Goal: Task Accomplishment & Management: Manage account settings

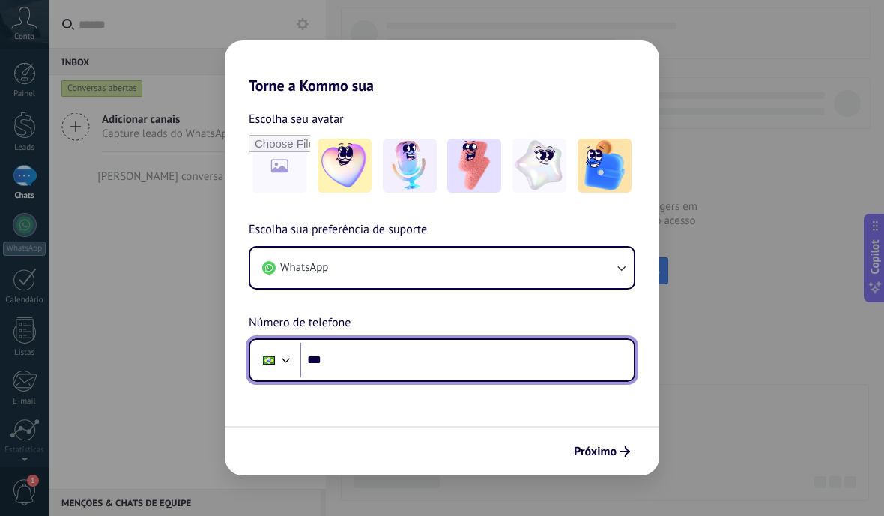
click at [468, 361] on input "***" at bounding box center [467, 359] width 334 height 34
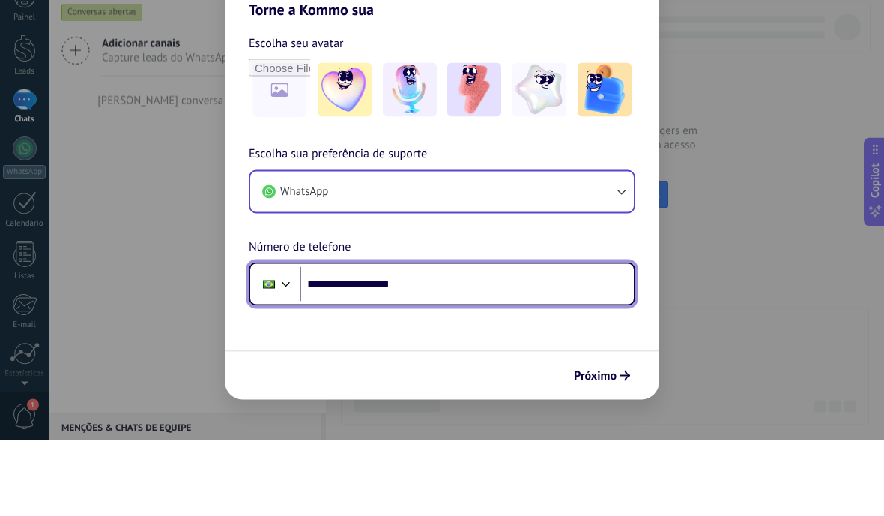
type input "**********"
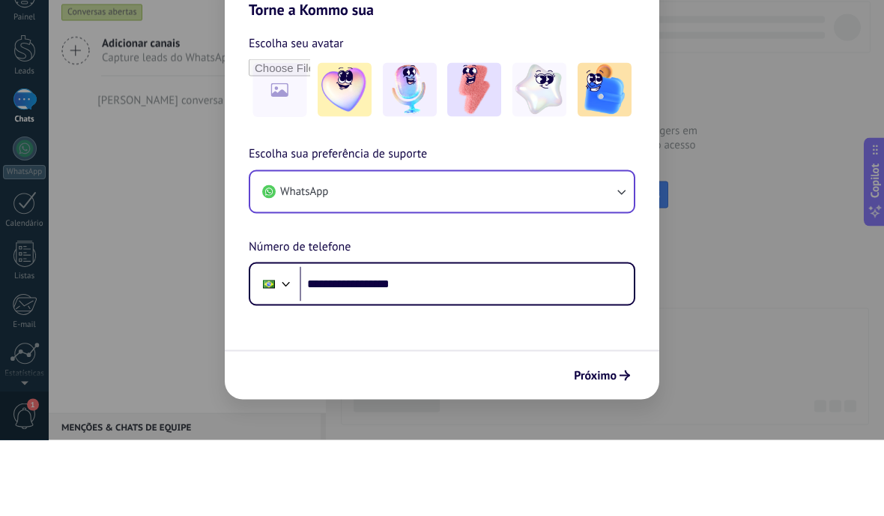
click at [627, 260] on icon "button" at bounding box center [621, 267] width 15 height 15
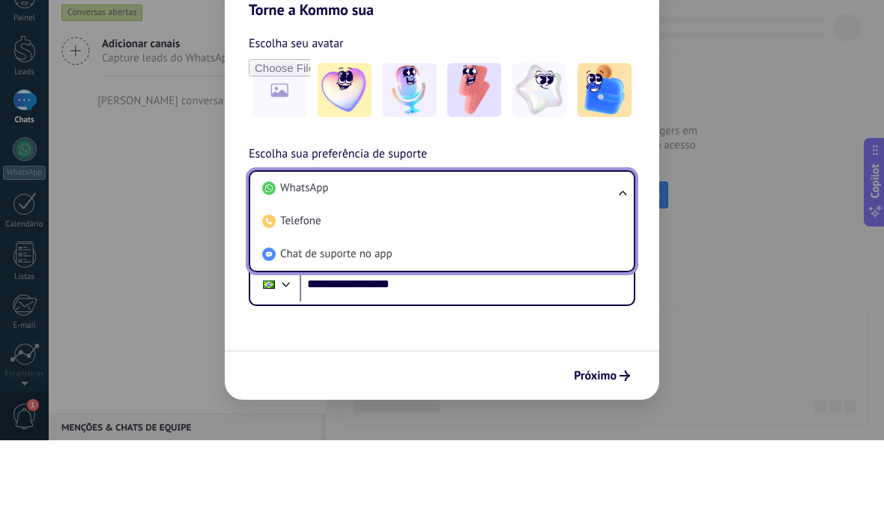
click at [755, 172] on div "**********" at bounding box center [442, 258] width 884 height 516
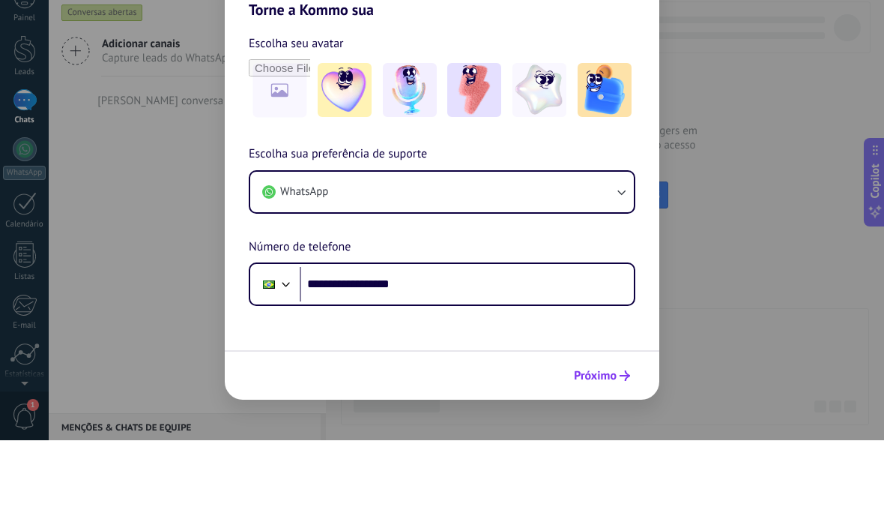
click at [609, 446] on span "Próximo" at bounding box center [595, 451] width 43 height 10
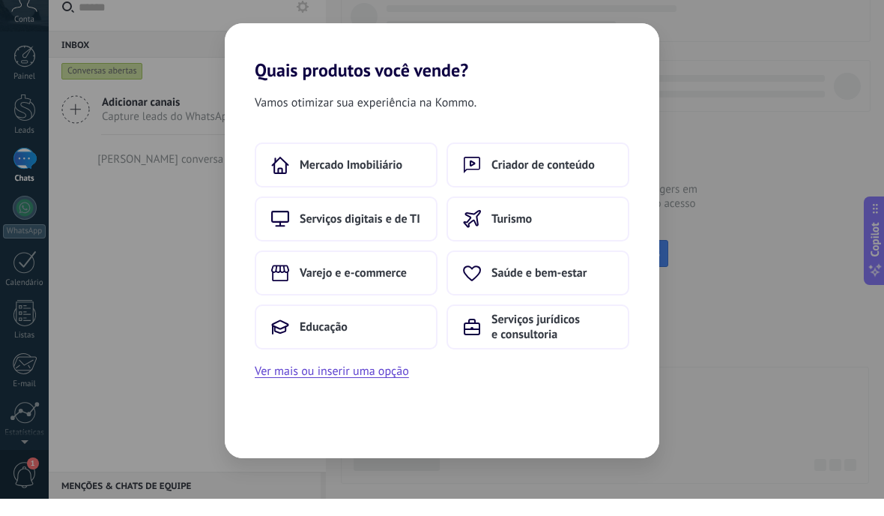
scroll to position [1, 0]
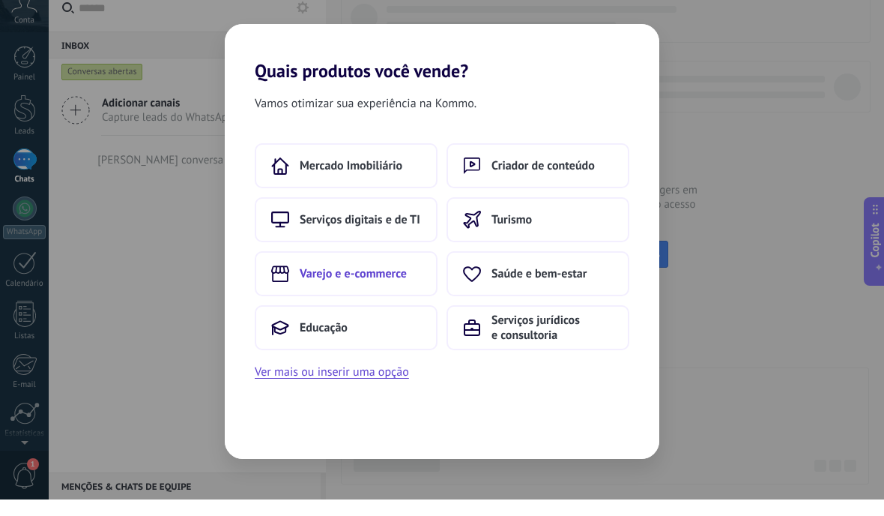
click at [408, 267] on button "Varejo e e-commerce" at bounding box center [346, 289] width 183 height 45
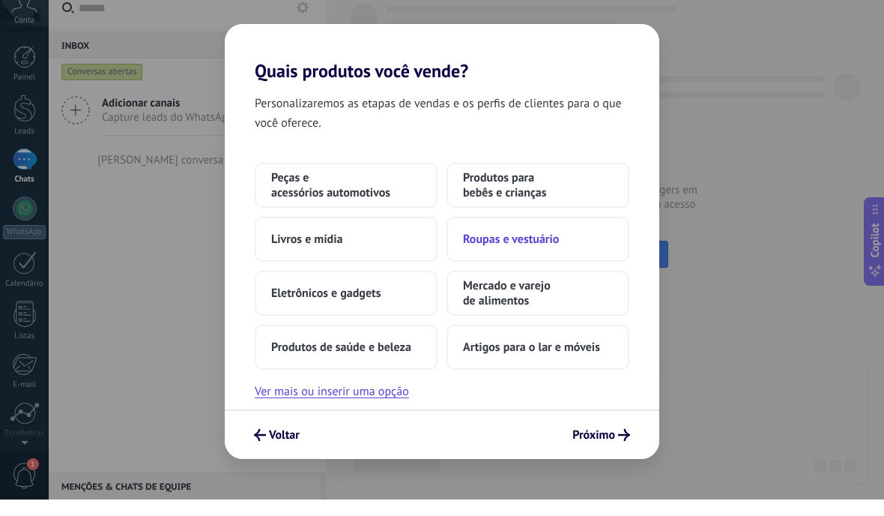
click at [580, 243] on button "Roupas e vestuário" at bounding box center [538, 255] width 183 height 45
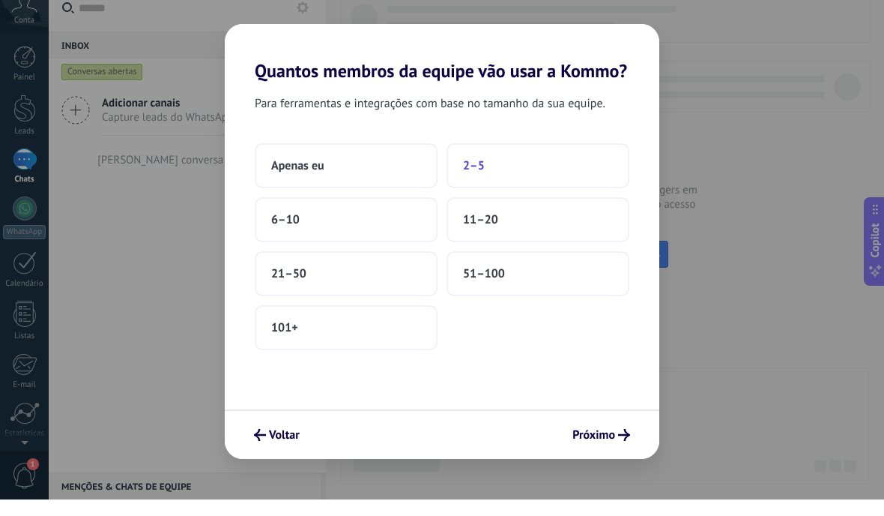
click at [575, 165] on button "2–5" at bounding box center [538, 182] width 183 height 45
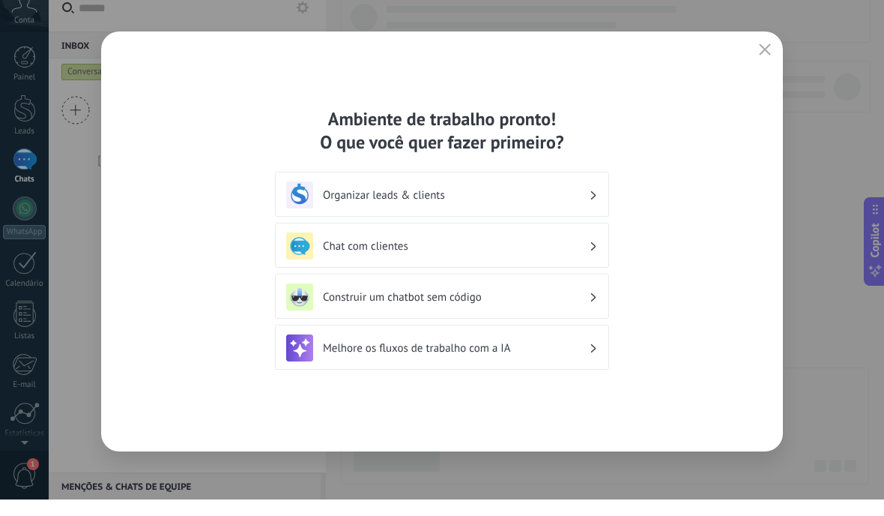
click at [578, 205] on h3 "Organizar leads & clients" at bounding box center [456, 212] width 266 height 14
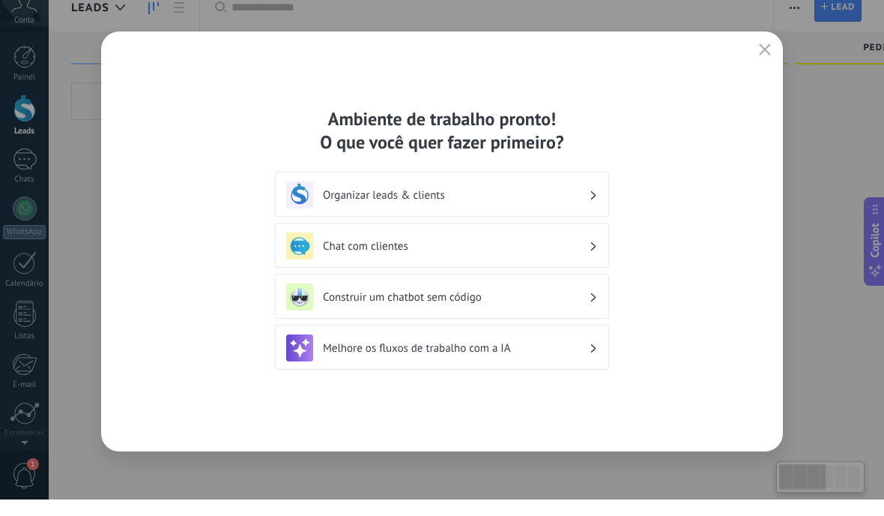
scroll to position [17, 0]
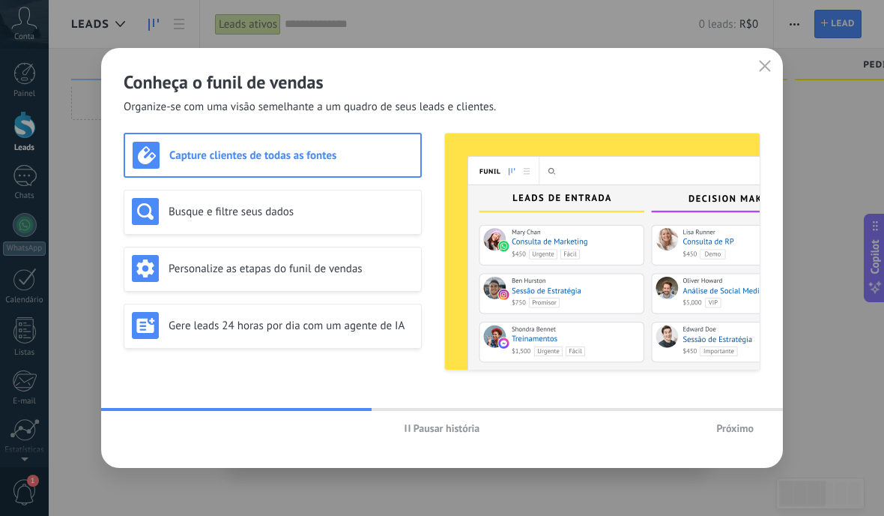
click at [732, 424] on span "Próximo" at bounding box center [734, 428] width 37 height 10
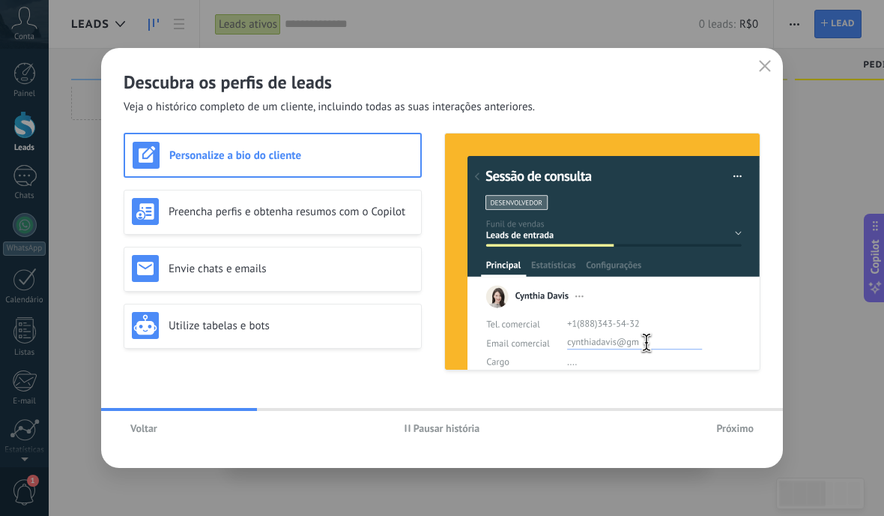
click at [733, 428] on span "Próximo" at bounding box center [734, 428] width 37 height 10
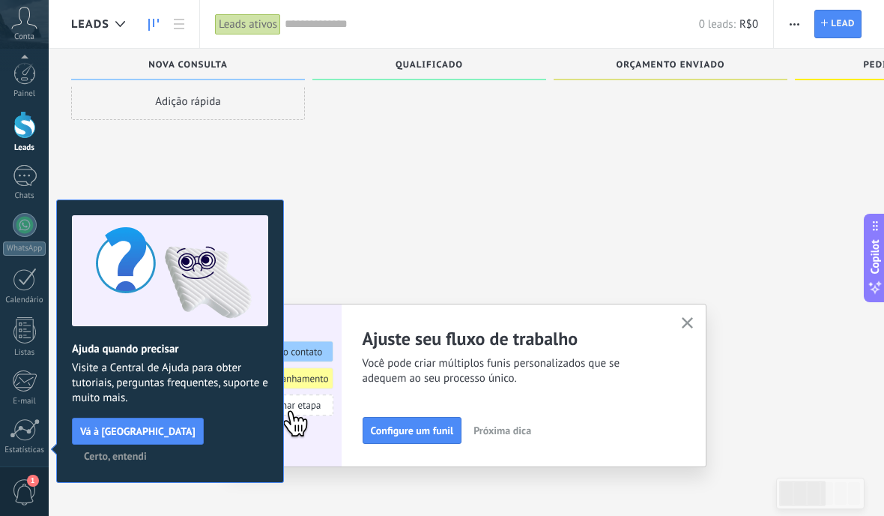
scroll to position [108, 0]
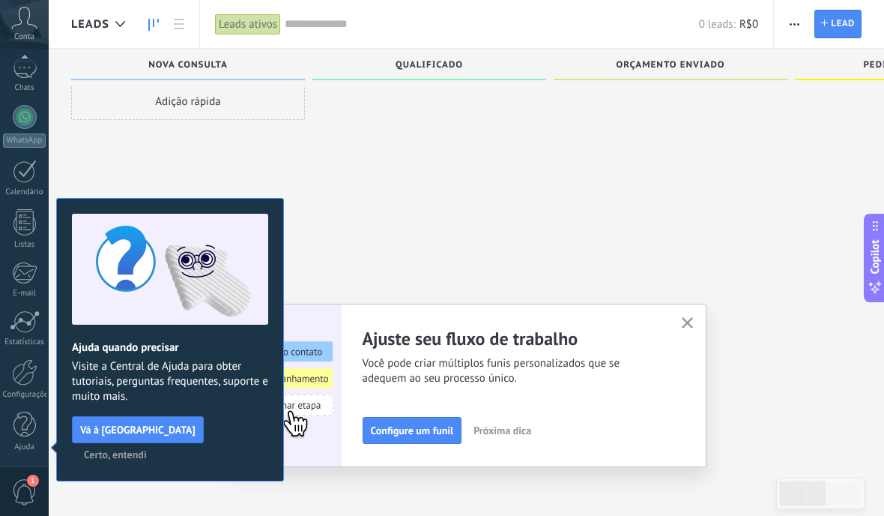
click at [693, 321] on button "button" at bounding box center [687, 323] width 19 height 20
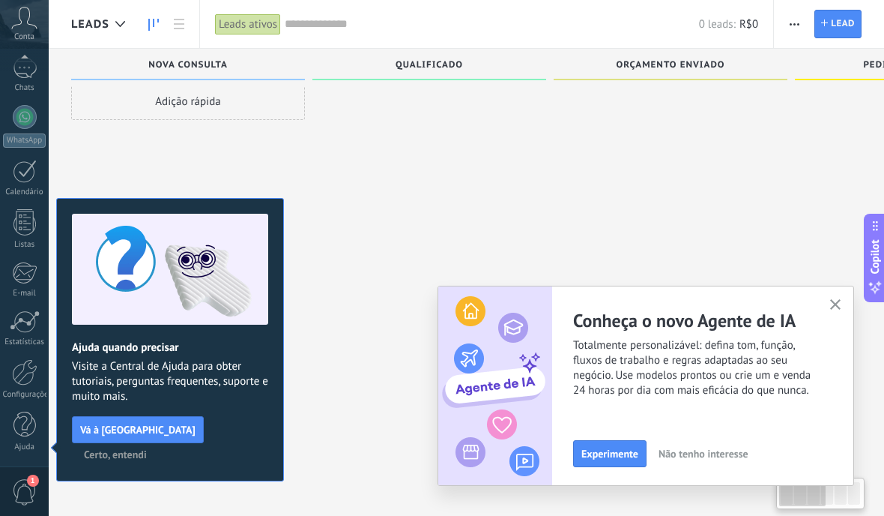
click at [419, 377] on div at bounding box center [429, 242] width 234 height 320
click at [834, 303] on use "button" at bounding box center [835, 304] width 11 height 11
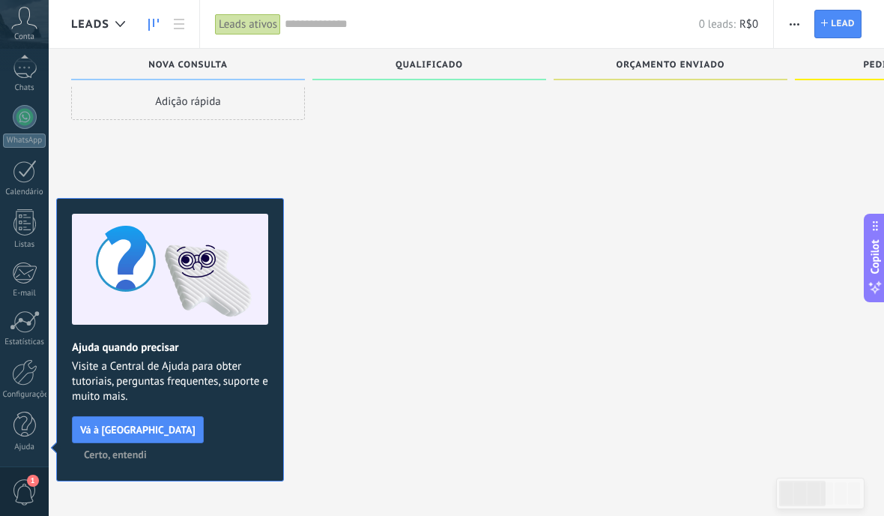
click at [147, 449] on span "Certo, entendi" at bounding box center [115, 454] width 63 height 10
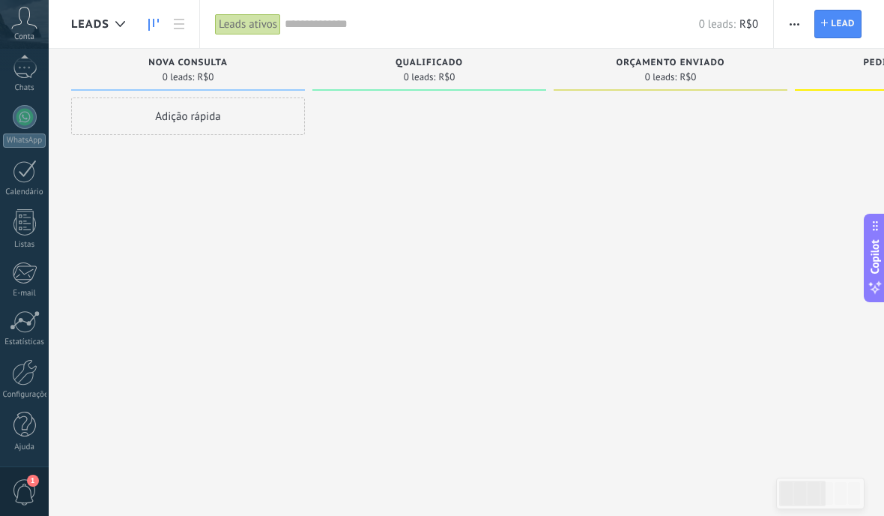
scroll to position [0, 0]
click at [840, 25] on span "Lead" at bounding box center [843, 23] width 24 height 27
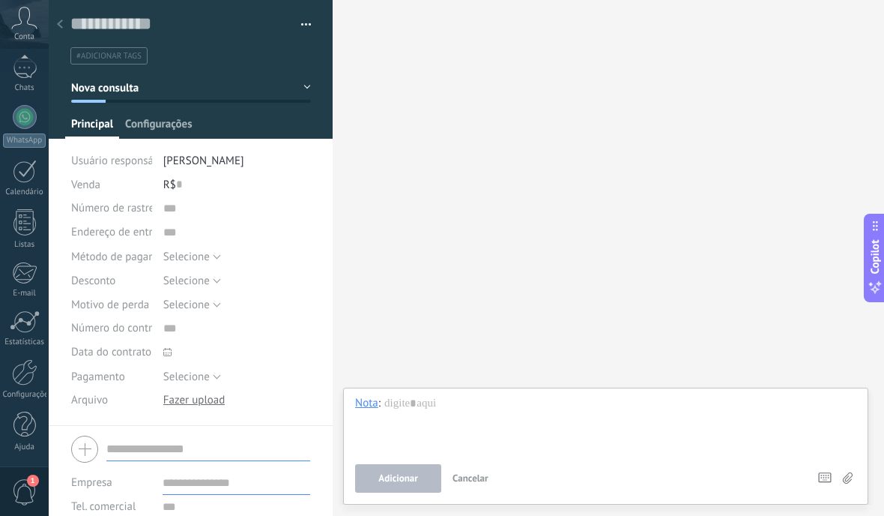
click at [181, 126] on span "Configurações" at bounding box center [158, 128] width 67 height 22
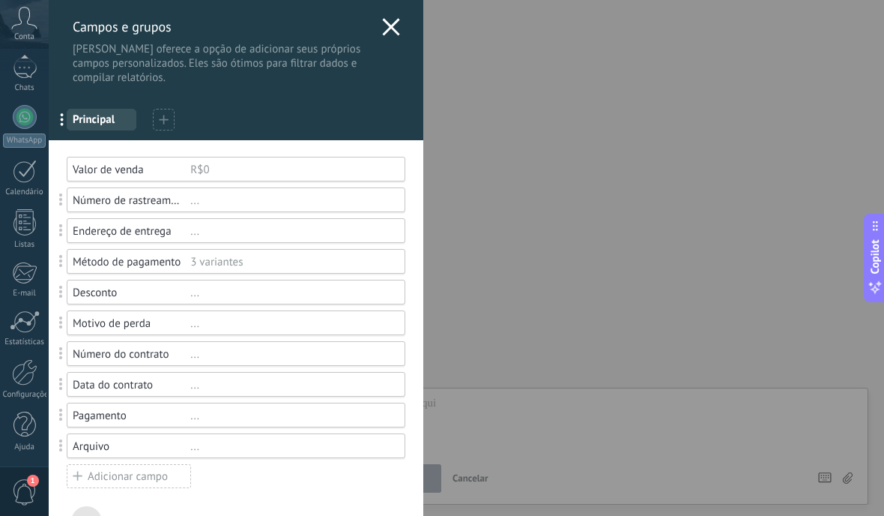
click at [392, 34] on icon at bounding box center [391, 27] width 18 height 18
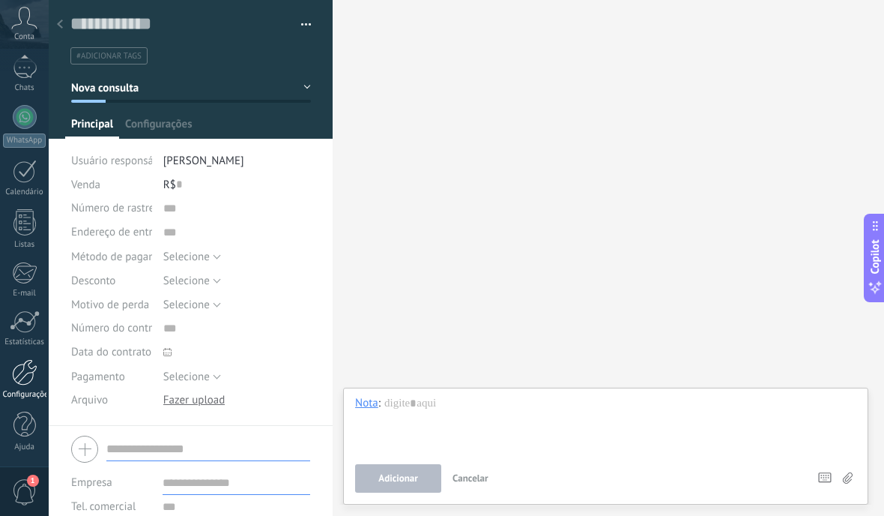
click at [22, 379] on div at bounding box center [24, 372] width 25 height 26
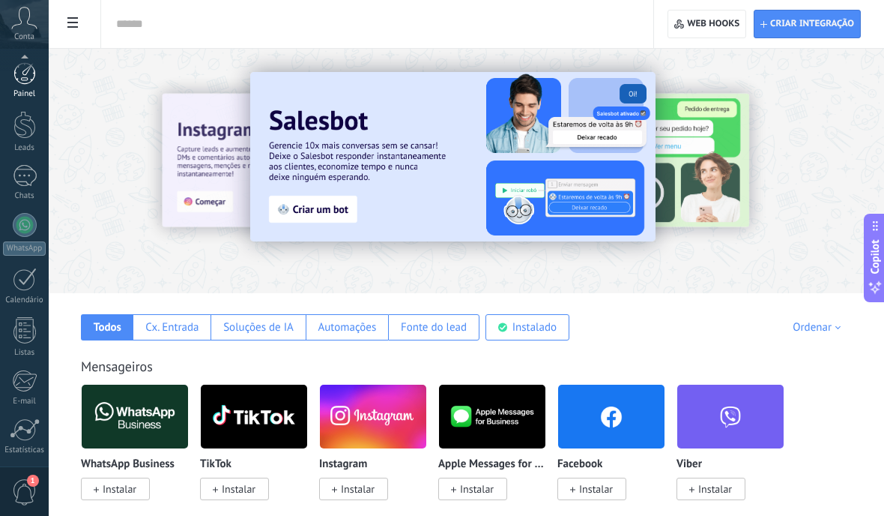
click at [27, 73] on div at bounding box center [24, 73] width 22 height 22
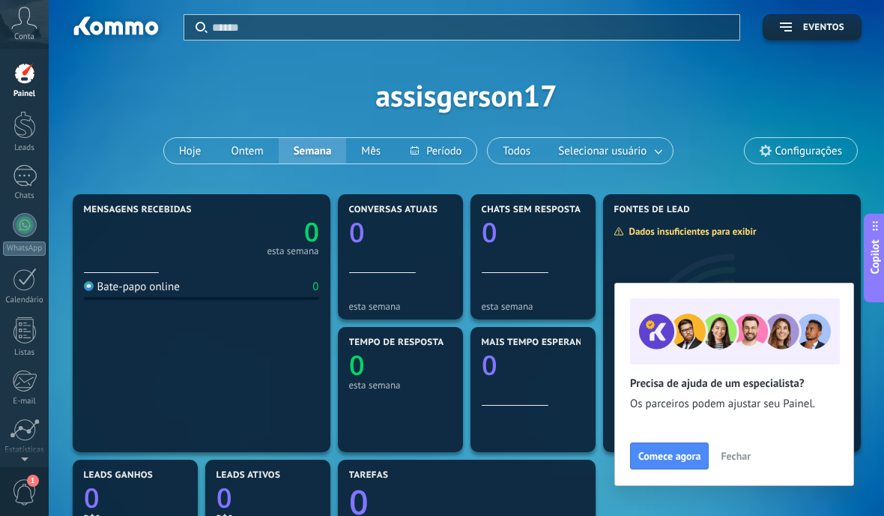
click at [738, 456] on span "Fechar" at bounding box center [736, 455] width 30 height 10
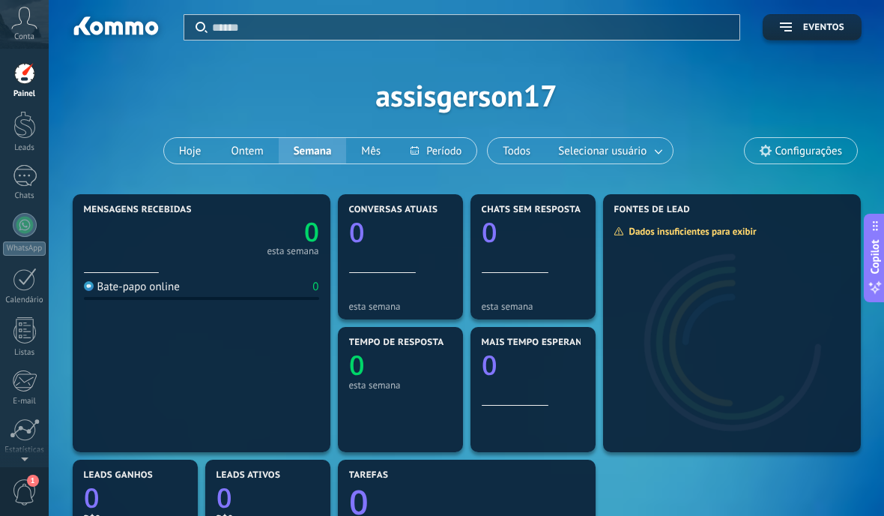
click at [774, 153] on span "Configurações" at bounding box center [801, 150] width 112 height 25
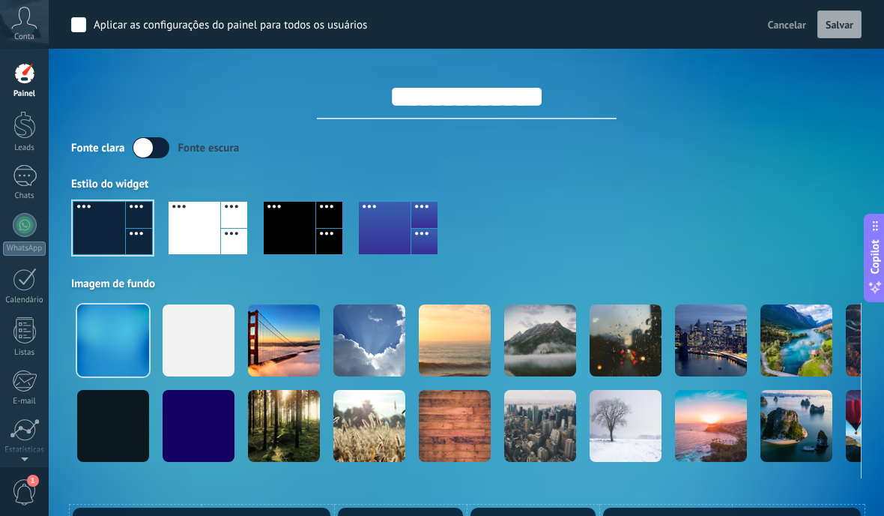
click at [777, 34] on button "Cancelar" at bounding box center [787, 24] width 50 height 22
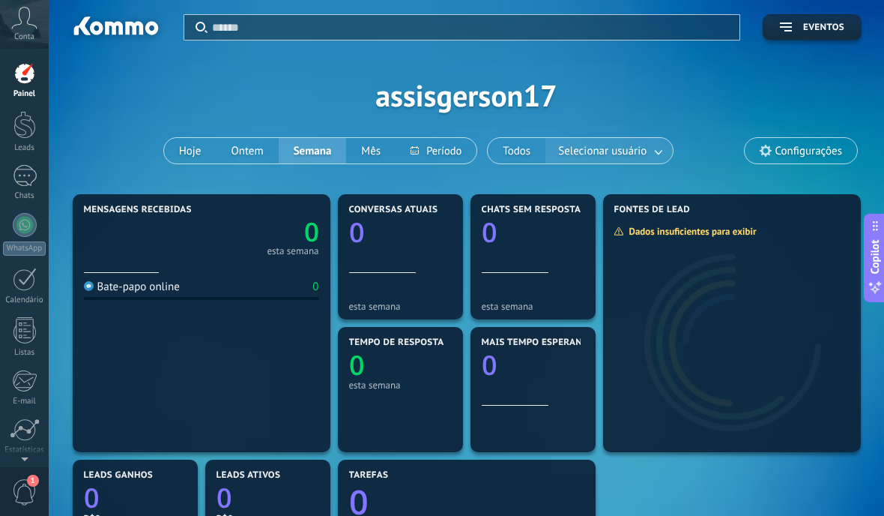
click at [659, 154] on link at bounding box center [659, 151] width 27 height 25
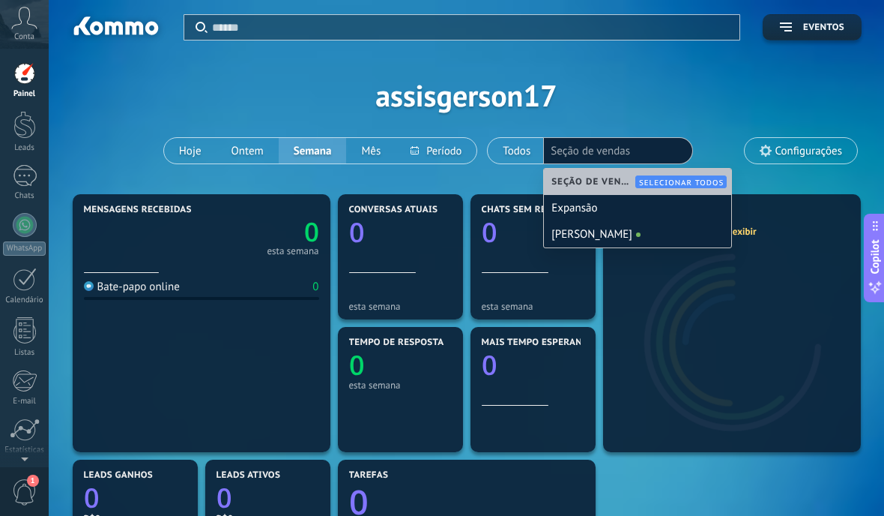
click at [746, 100] on div "Aplicar Eventos assisgerson17 Hoje Ontem Semana Mês Todos Selecionar usuário Se…" at bounding box center [466, 95] width 790 height 190
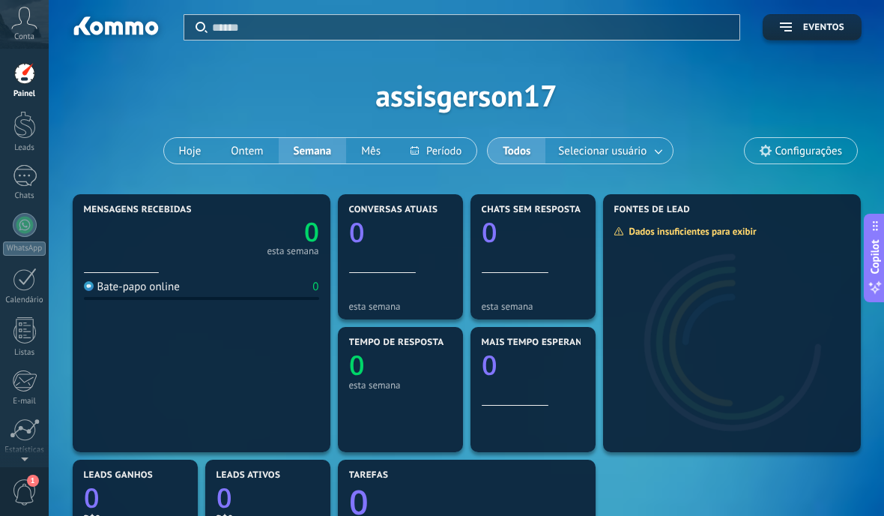
click at [811, 152] on span "Configurações" at bounding box center [809, 151] width 67 height 13
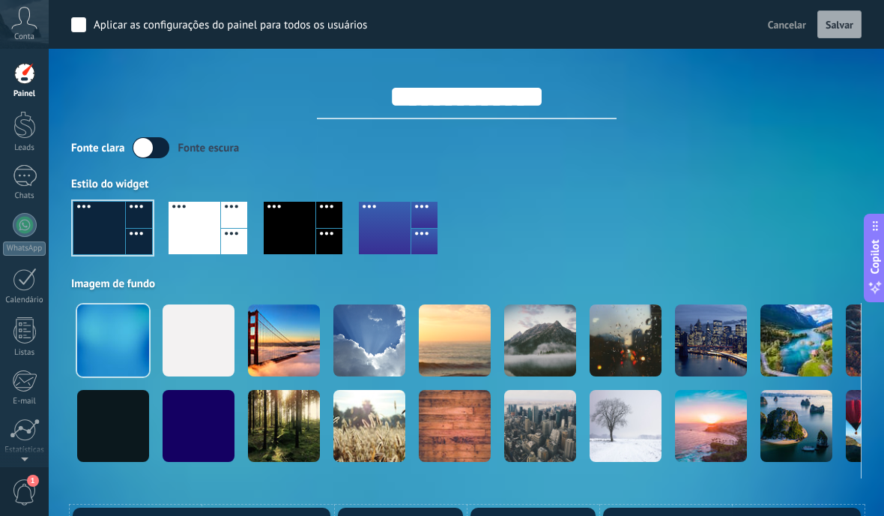
click at [790, 31] on span "Cancelar" at bounding box center [787, 24] width 38 height 13
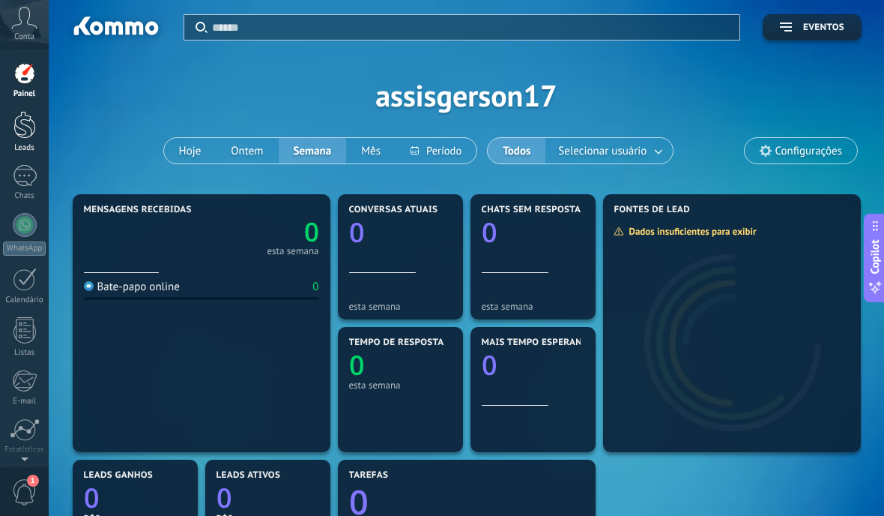
click at [13, 123] on div at bounding box center [24, 125] width 22 height 28
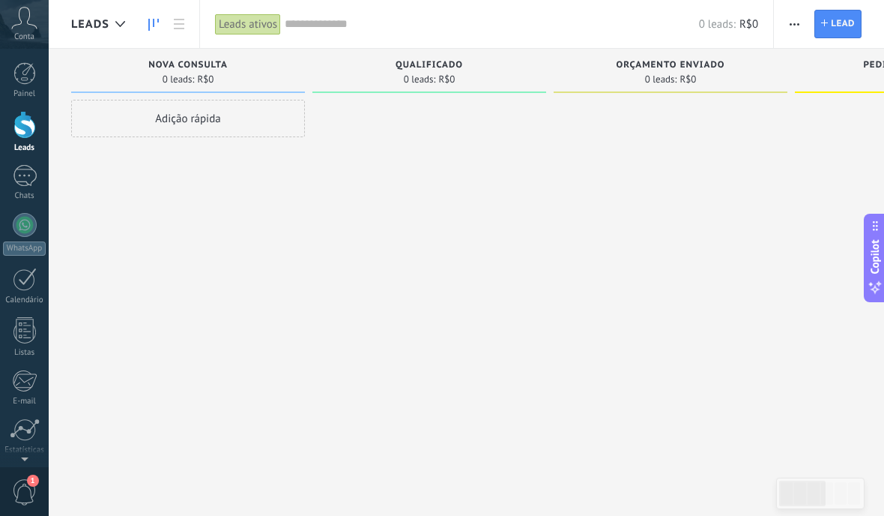
click at [731, 296] on div at bounding box center [671, 260] width 234 height 320
click at [19, 177] on div at bounding box center [25, 176] width 24 height 22
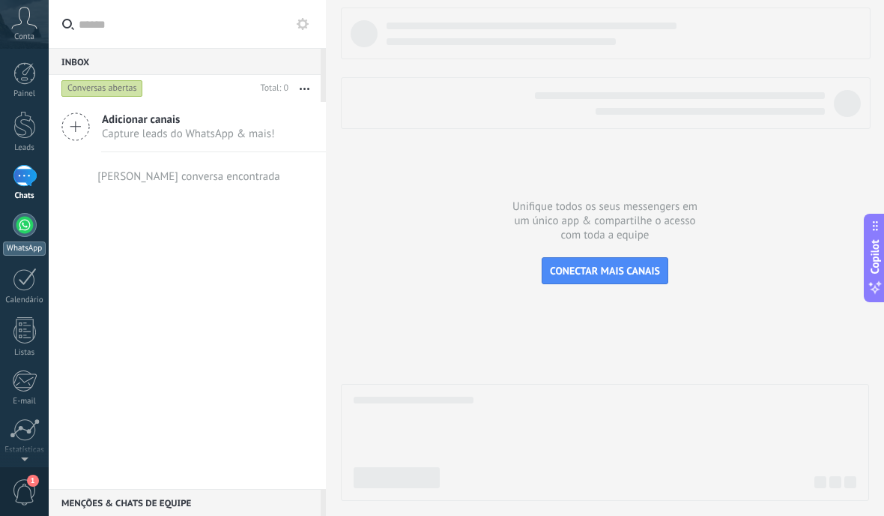
click at [23, 232] on div at bounding box center [25, 225] width 24 height 24
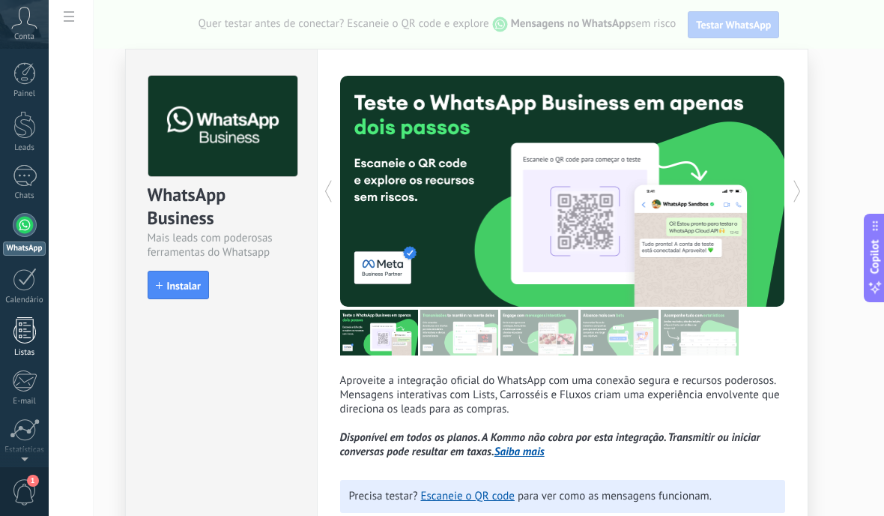
click at [27, 336] on div at bounding box center [24, 330] width 22 height 26
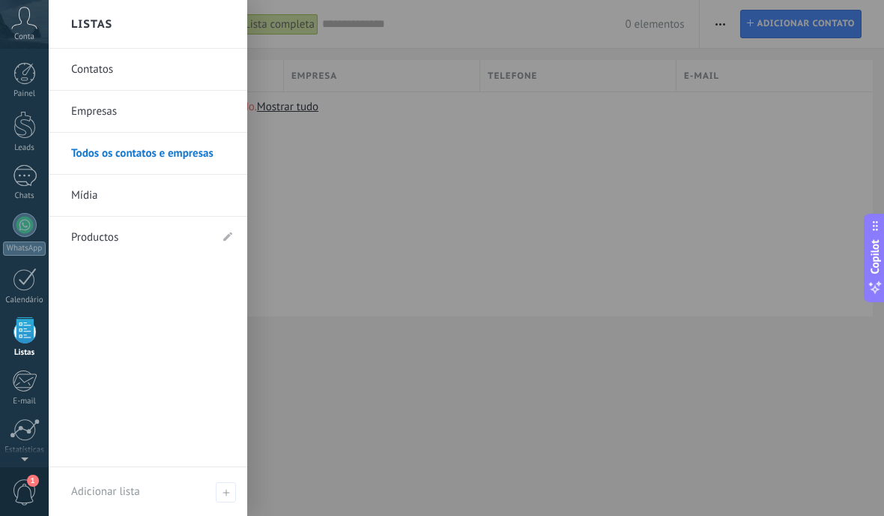
click at [79, 73] on link "Contatos" at bounding box center [151, 70] width 161 height 42
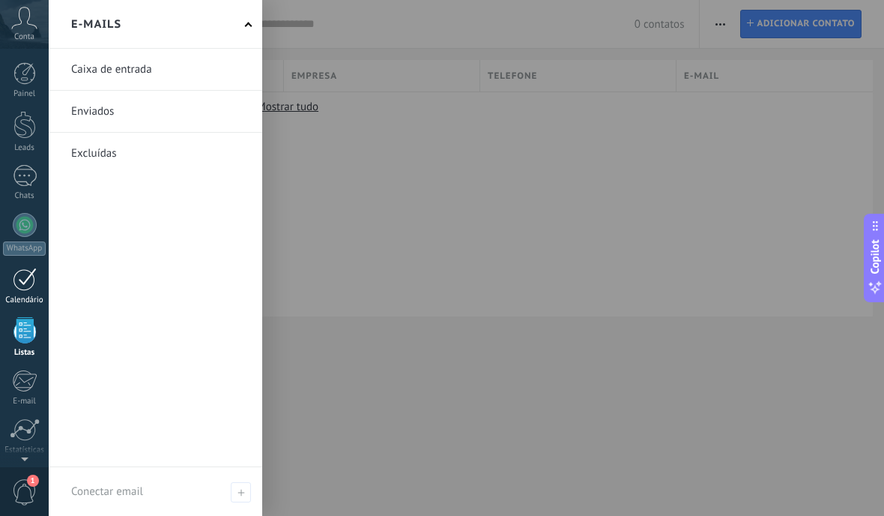
click at [19, 284] on div at bounding box center [25, 278] width 24 height 23
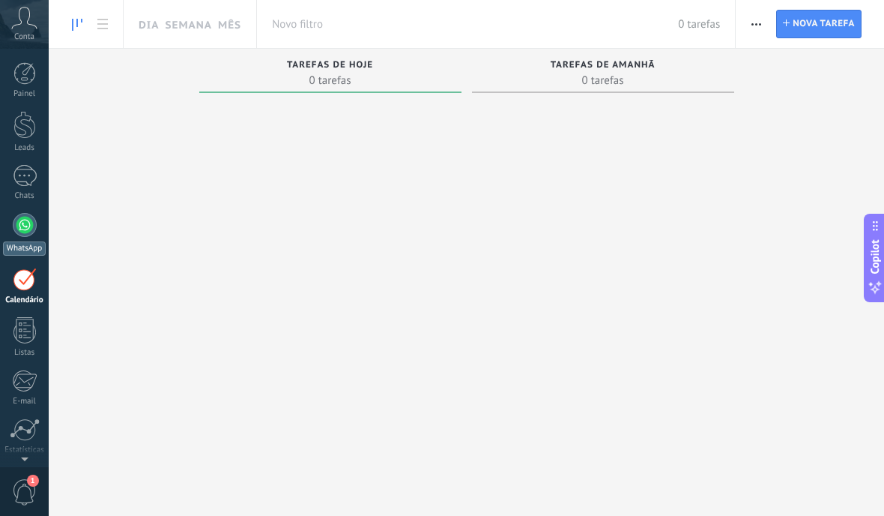
click at [18, 217] on div at bounding box center [25, 225] width 24 height 24
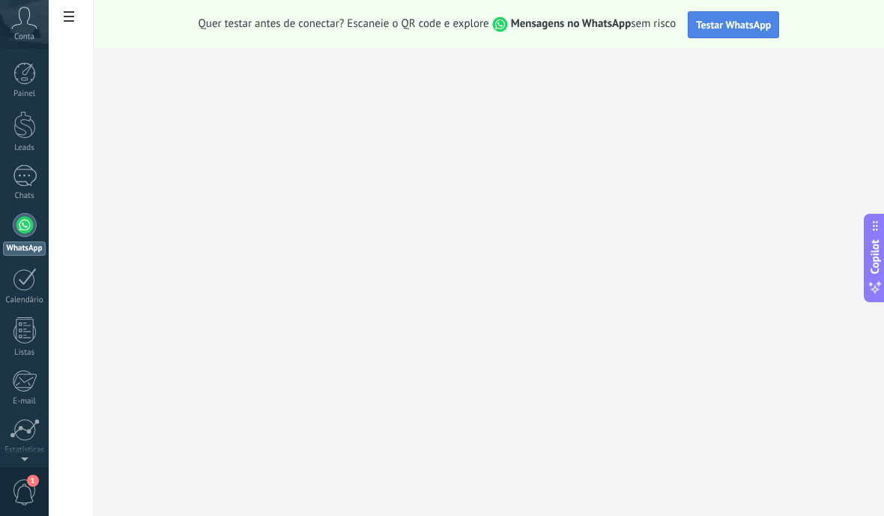
click at [755, 25] on span "Testar WhatsApp" at bounding box center [733, 24] width 75 height 13
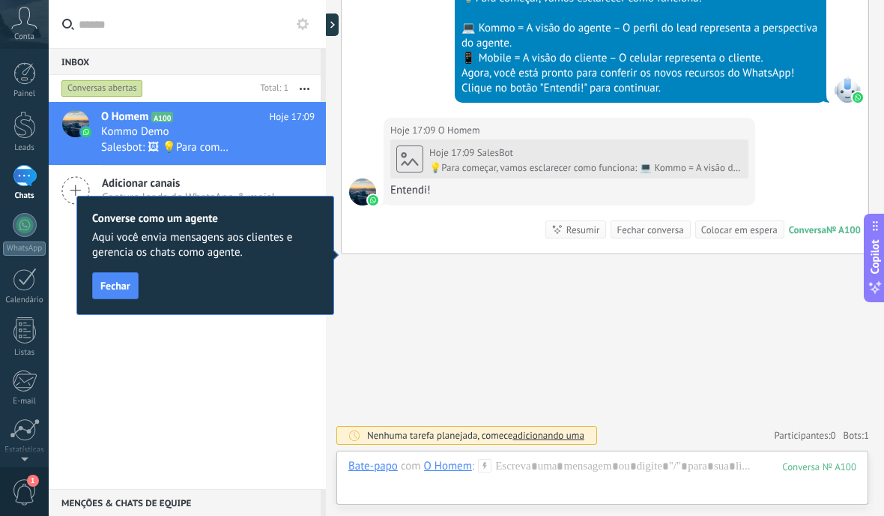
scroll to position [683, 0]
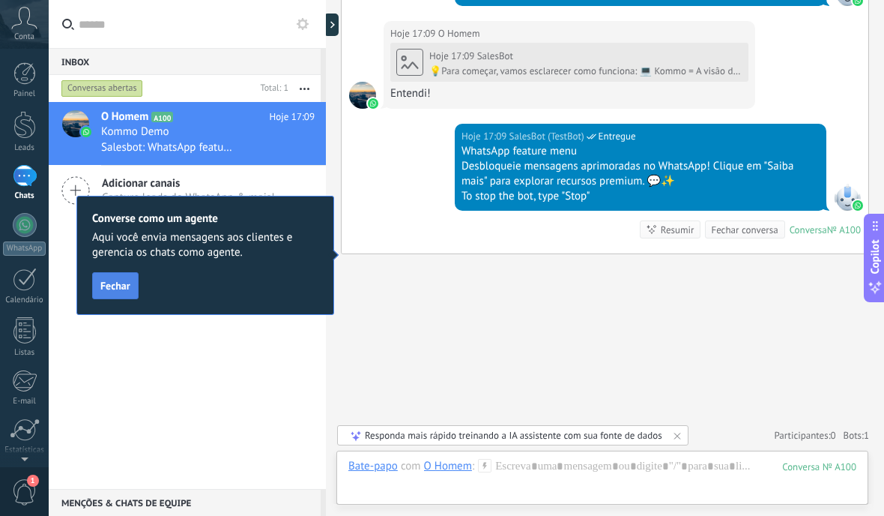
click at [103, 290] on span "Fechar" at bounding box center [115, 285] width 30 height 10
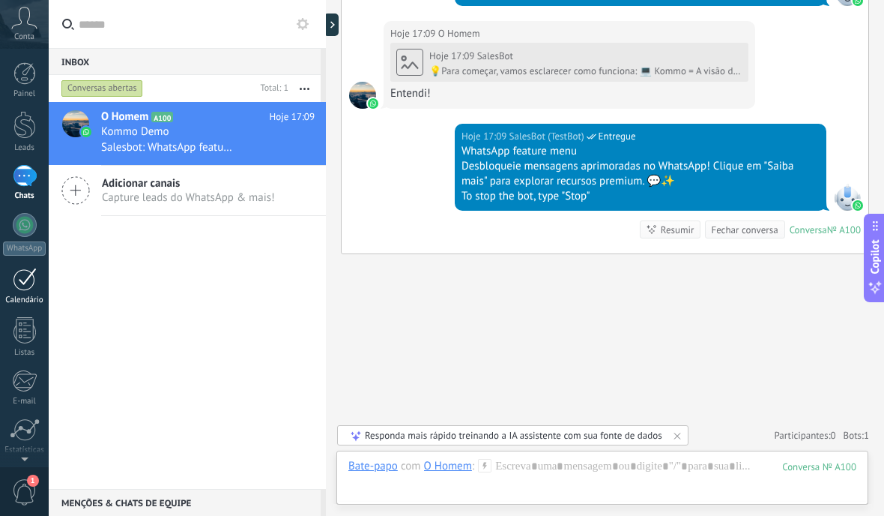
click at [32, 290] on div at bounding box center [25, 278] width 24 height 23
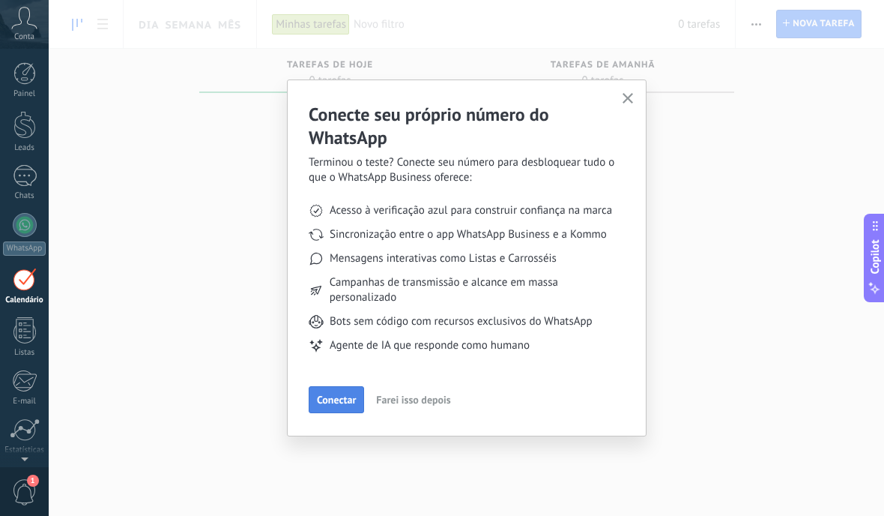
click at [353, 402] on span "Conectar" at bounding box center [336, 399] width 39 height 10
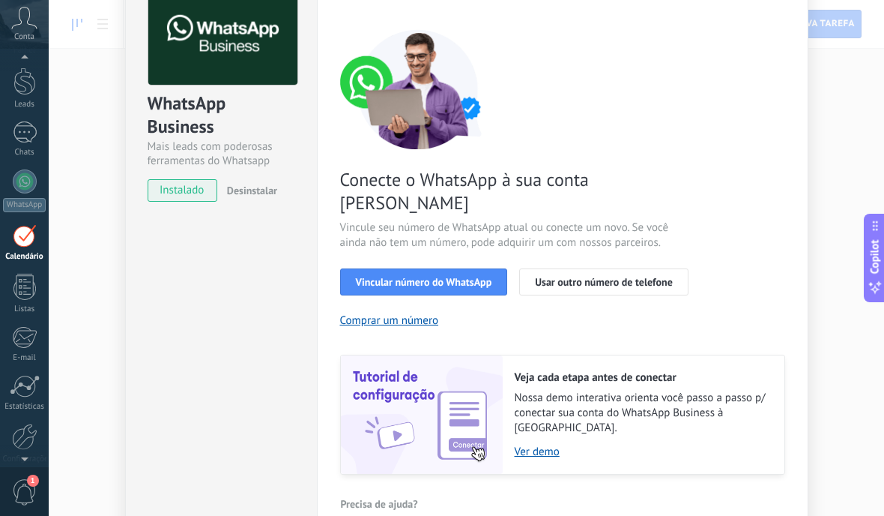
scroll to position [95, 0]
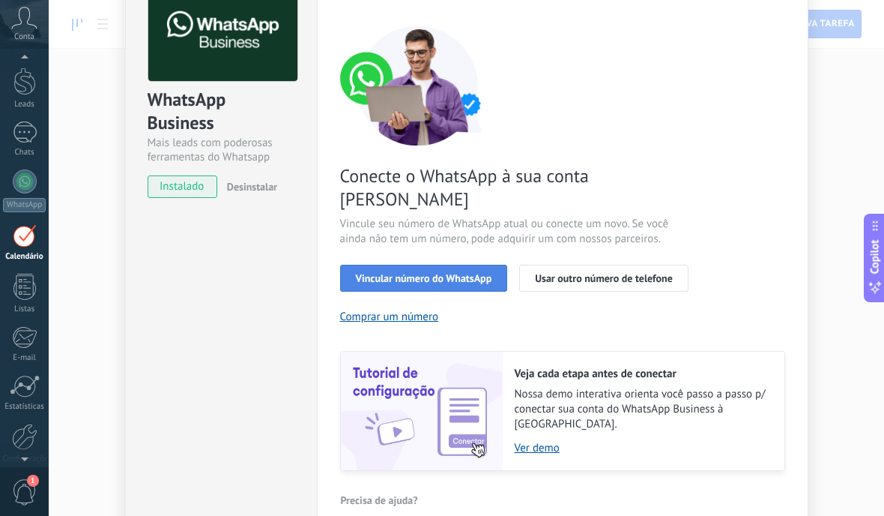
click at [471, 273] on span "Vincular número do WhatsApp" at bounding box center [424, 278] width 136 height 10
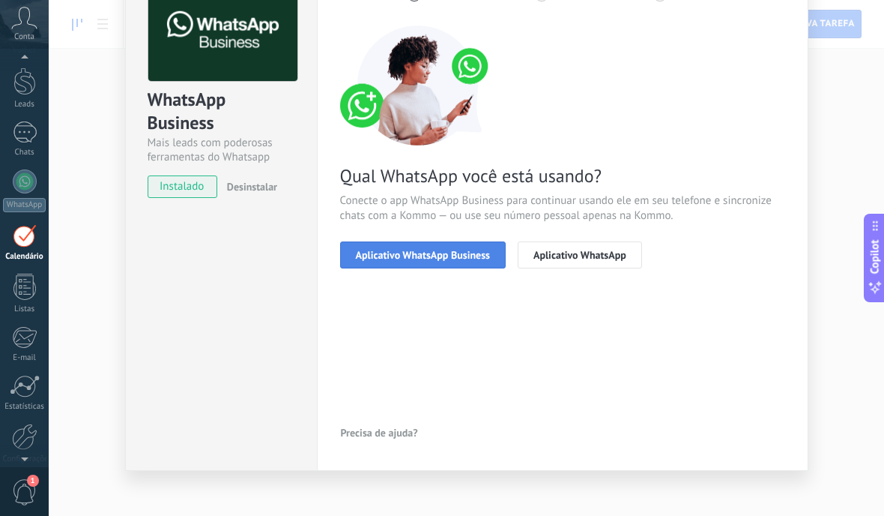
click at [456, 253] on span "Aplicativo WhatsApp Business" at bounding box center [423, 255] width 134 height 10
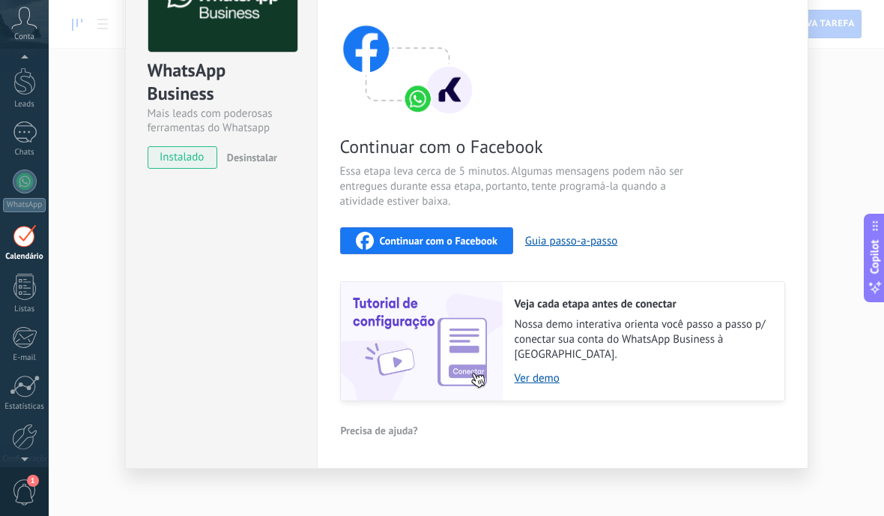
scroll to position [123, 0]
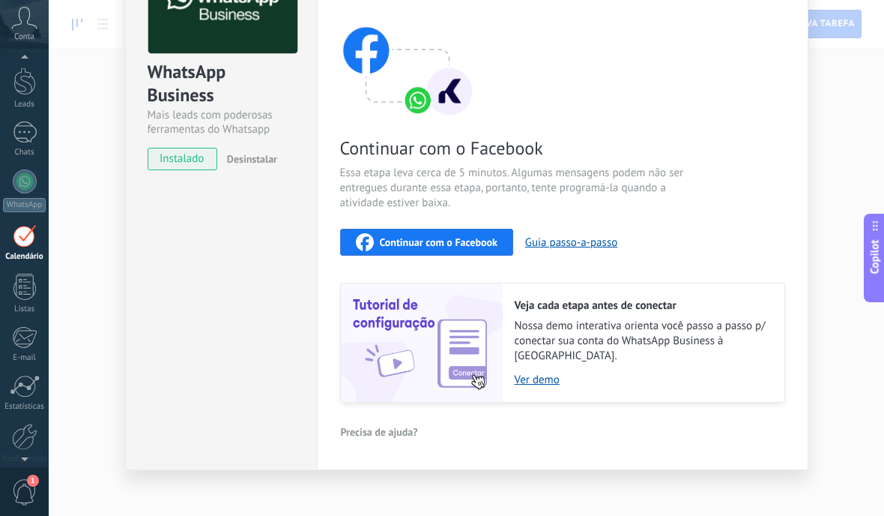
click at [493, 251] on button "Continuar com o Facebook" at bounding box center [426, 242] width 173 height 27
click at [538, 372] on link "Ver demo" at bounding box center [642, 379] width 255 height 14
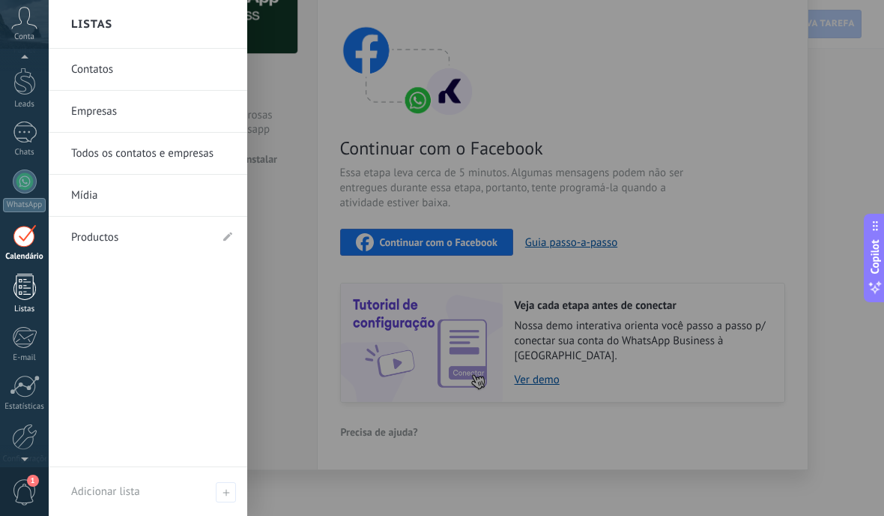
click at [34, 293] on div at bounding box center [24, 286] width 22 height 26
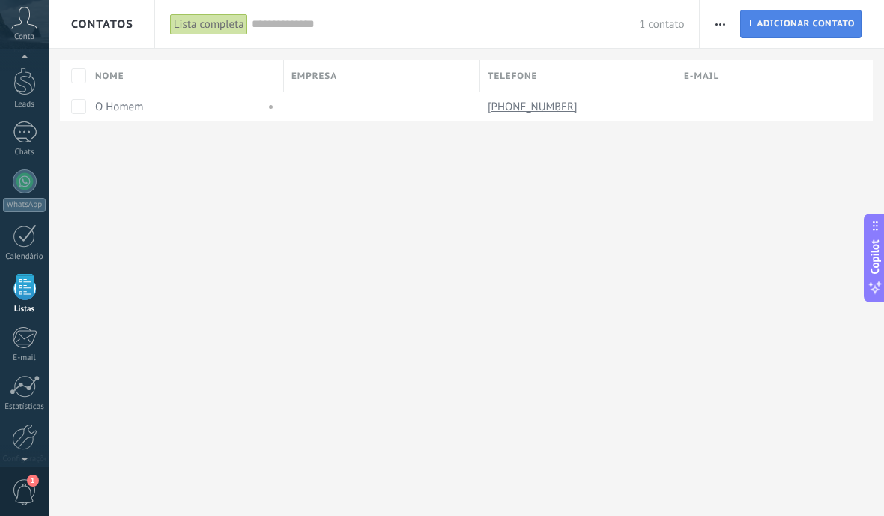
click at [791, 32] on span "Adicionar contato" at bounding box center [806, 23] width 98 height 27
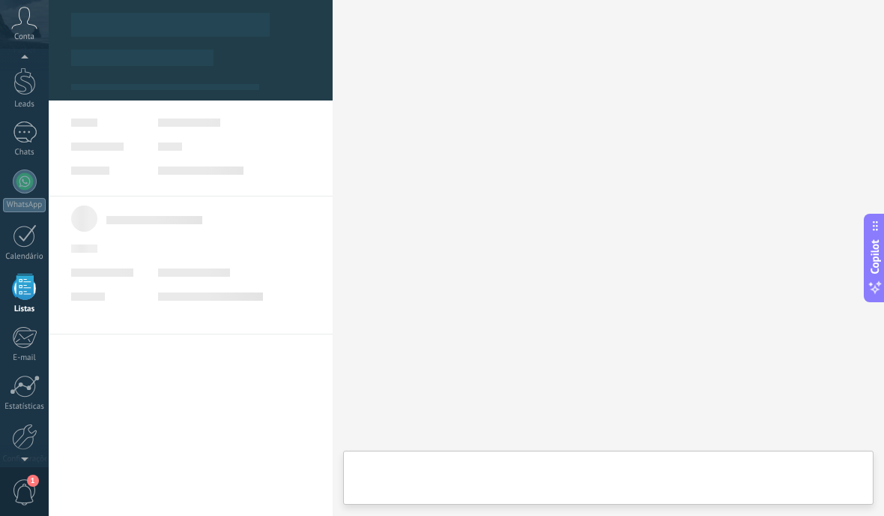
scroll to position [93, 0]
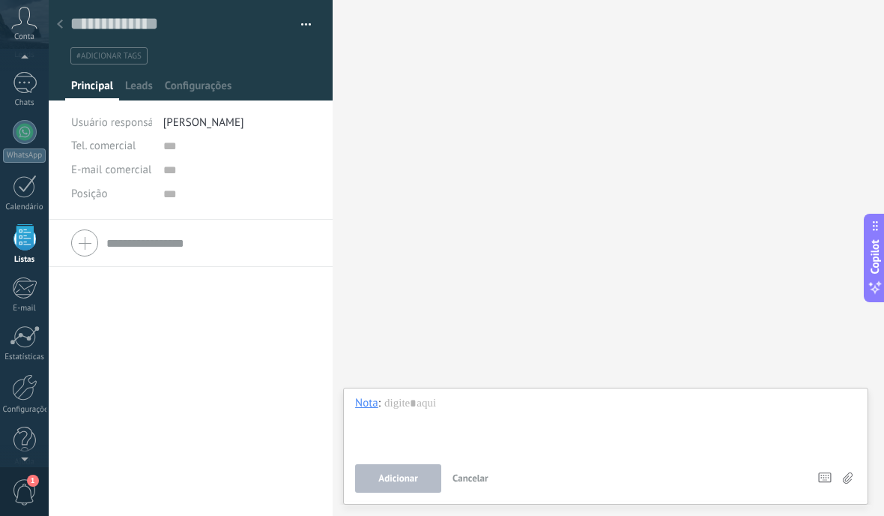
click at [232, 127] on li "[PERSON_NAME]" at bounding box center [237, 122] width 148 height 24
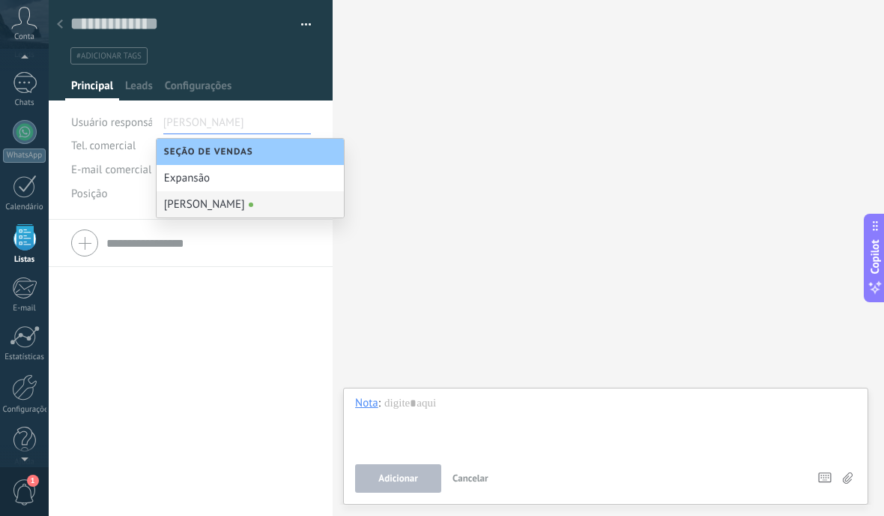
click at [252, 34] on input "text" at bounding box center [180, 24] width 220 height 22
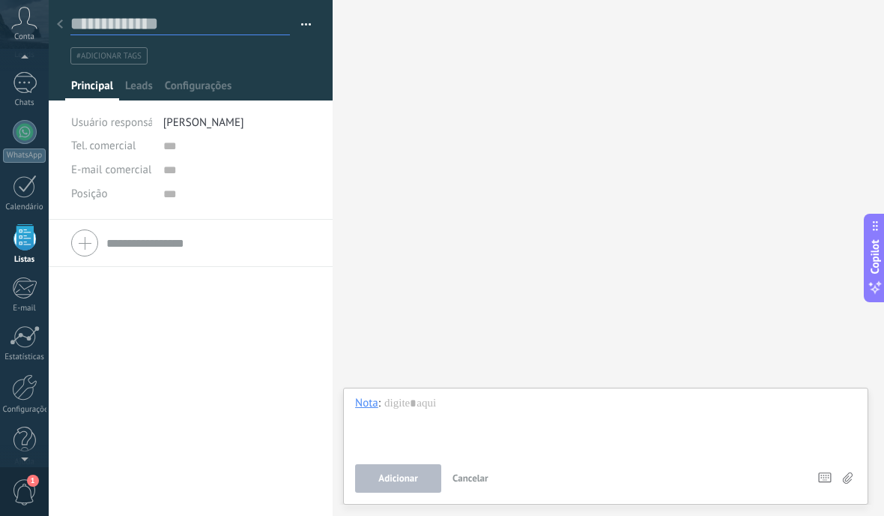
click at [177, 32] on input "text" at bounding box center [180, 24] width 220 height 22
click at [214, 32] on input "text" at bounding box center [180, 24] width 220 height 22
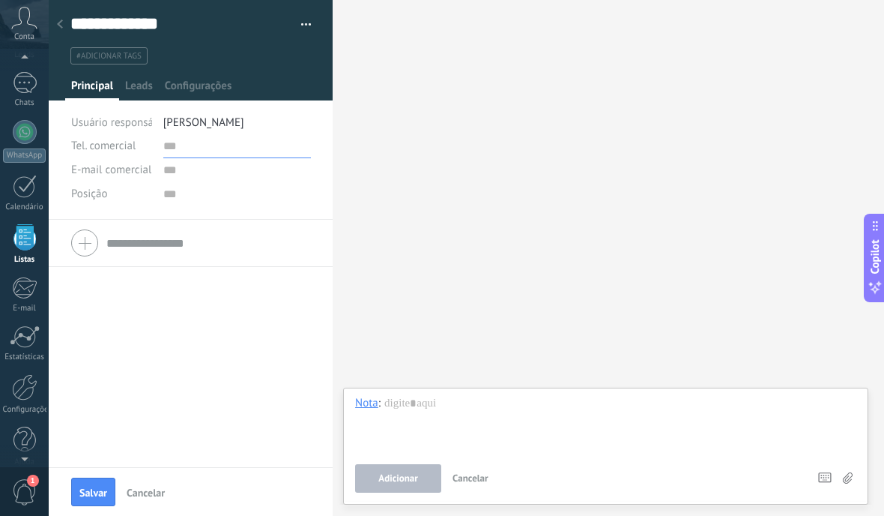
click at [191, 144] on input "text" at bounding box center [237, 146] width 148 height 24
type input "**********"
click at [215, 150] on input "text" at bounding box center [237, 146] width 148 height 24
click at [169, 146] on input "**********" at bounding box center [237, 146] width 148 height 24
click at [226, 183] on input "text" at bounding box center [237, 194] width 148 height 24
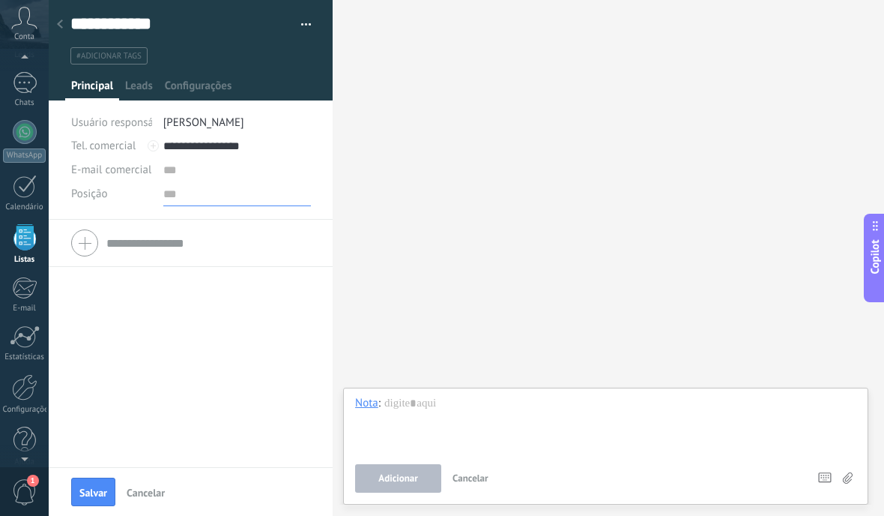
type input "**********"
click at [226, 167] on input "text" at bounding box center [237, 170] width 148 height 24
type input "*"
type input "**********"
click at [100, 489] on span "Salvar" at bounding box center [93, 492] width 28 height 10
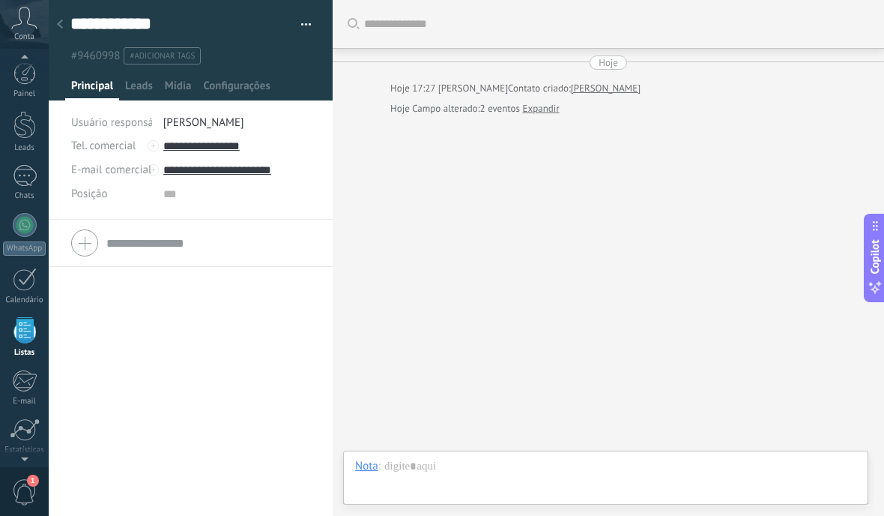
click at [37, 25] on icon at bounding box center [24, 18] width 26 height 22
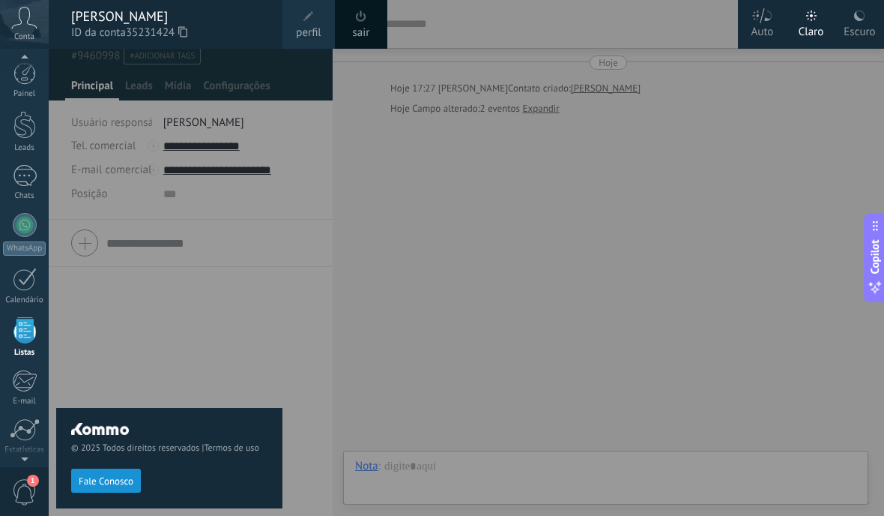
click at [511, 192] on div at bounding box center [491, 258] width 884 height 516
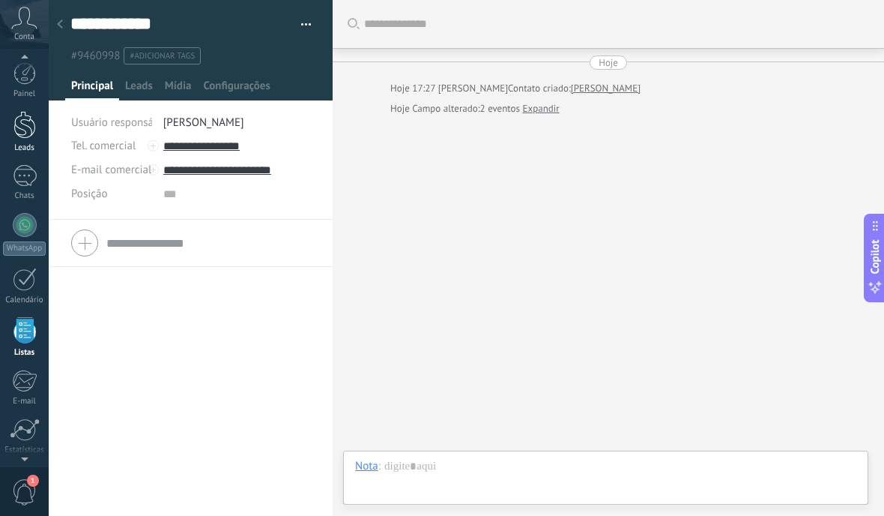
click at [35, 134] on div at bounding box center [24, 125] width 22 height 28
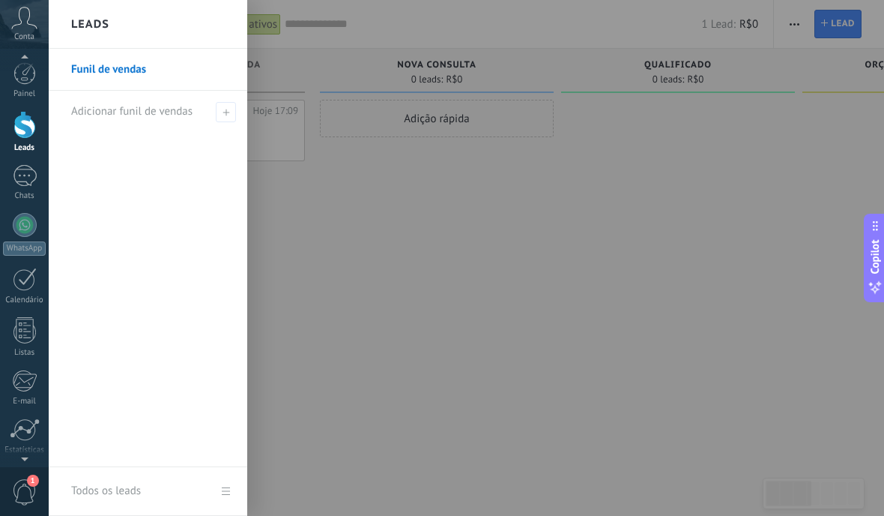
click at [372, 254] on div "Adição rápida" at bounding box center [437, 260] width 234 height 320
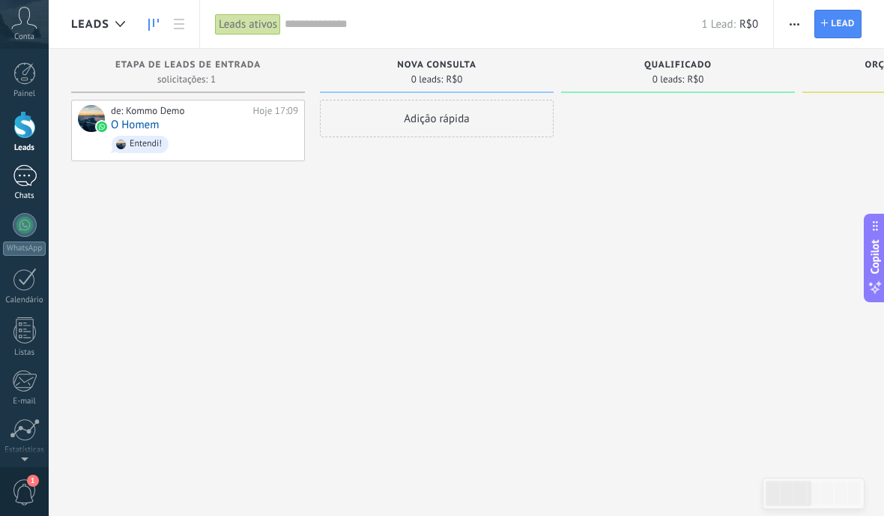
click at [28, 183] on div "1" at bounding box center [25, 176] width 24 height 22
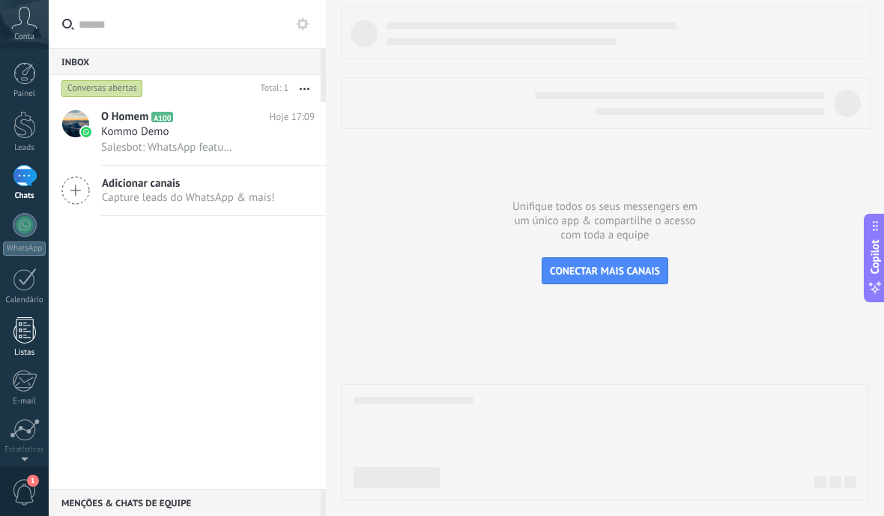
click at [28, 333] on div at bounding box center [24, 330] width 22 height 26
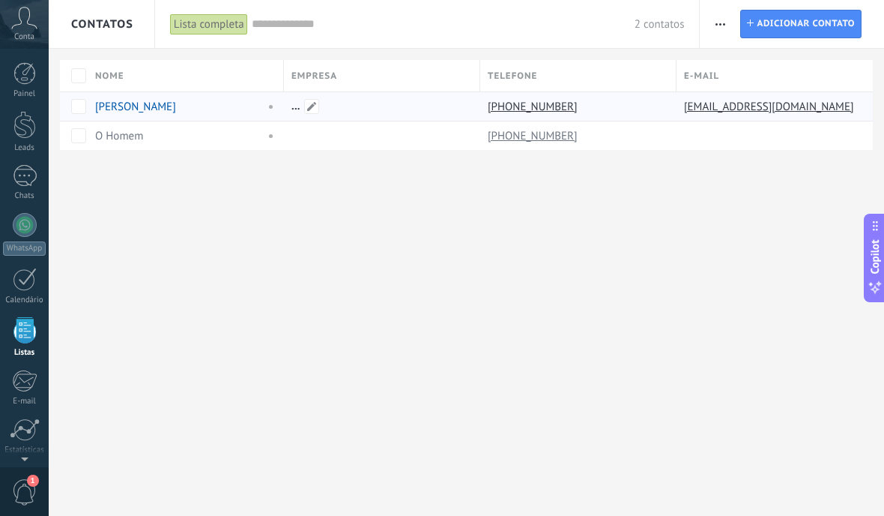
click at [373, 108] on div at bounding box center [378, 106] width 189 height 28
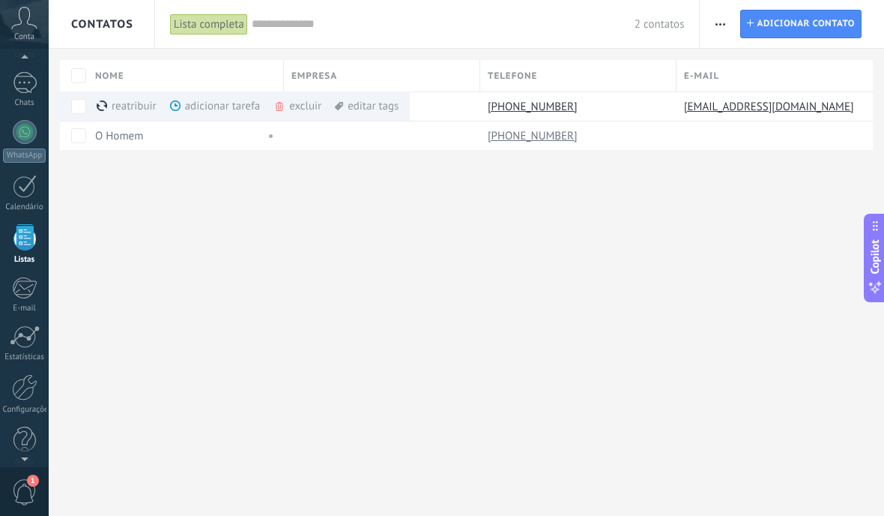
click at [240, 247] on div "Contatos Lista completa Aplicar 2 contatos Lista completa Contatos sem tarefas …" at bounding box center [466, 258] width 835 height 516
click at [226, 248] on div "Contatos Lista completa Aplicar 2 contatos Lista completa Contatos sem tarefas …" at bounding box center [466, 258] width 835 height 516
click at [127, 19] on span "Contatos" at bounding box center [102, 24] width 62 height 14
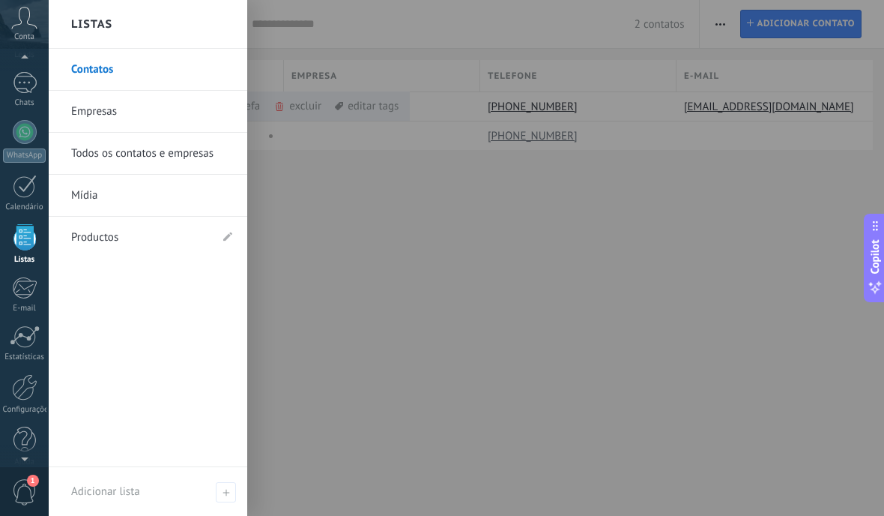
click at [163, 70] on link "Contatos" at bounding box center [151, 70] width 161 height 42
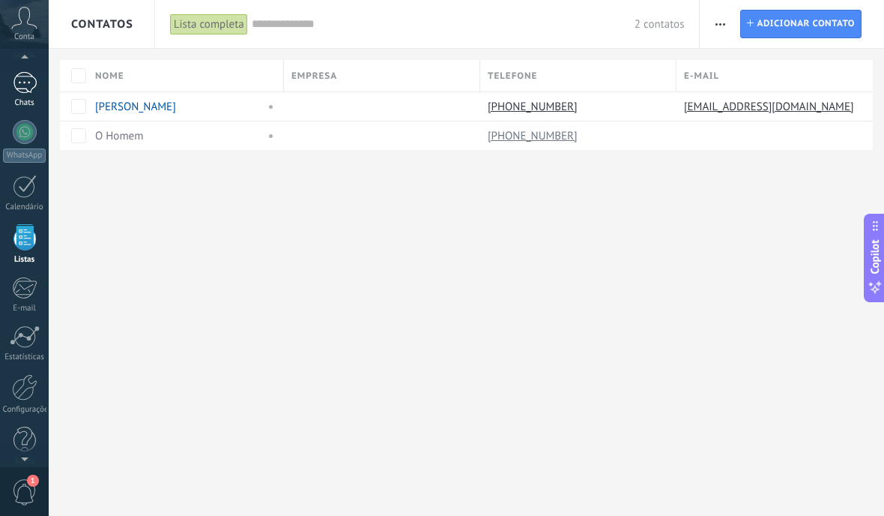
click at [24, 76] on div "1" at bounding box center [25, 83] width 24 height 22
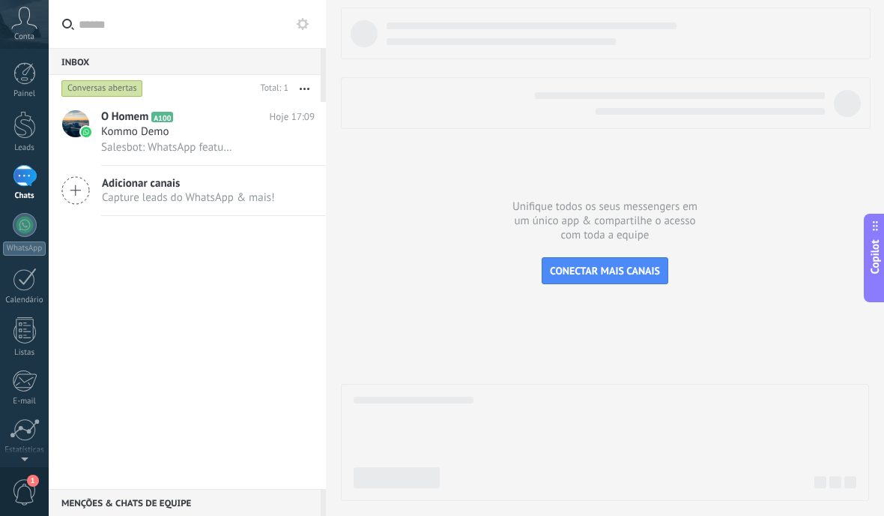
click at [196, 22] on input "text" at bounding box center [196, 24] width 235 height 48
type input "*"
click at [441, 261] on div at bounding box center [605, 253] width 528 height 493
click at [21, 130] on div at bounding box center [24, 125] width 22 height 28
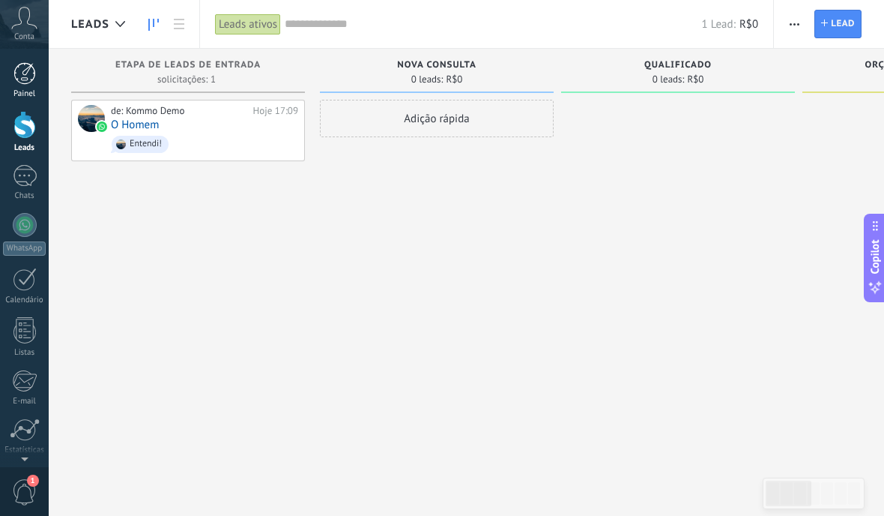
click at [40, 82] on link "Painel" at bounding box center [24, 80] width 49 height 37
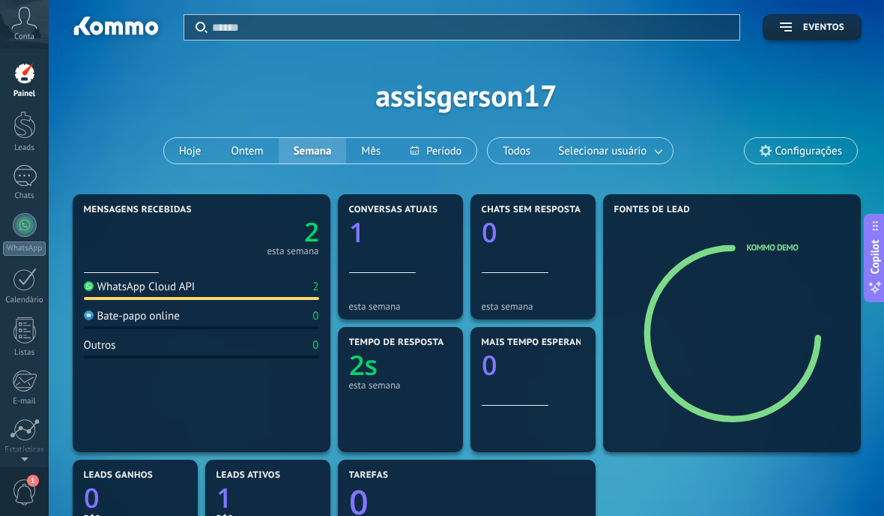
click at [32, 493] on span "1" at bounding box center [24, 492] width 25 height 26
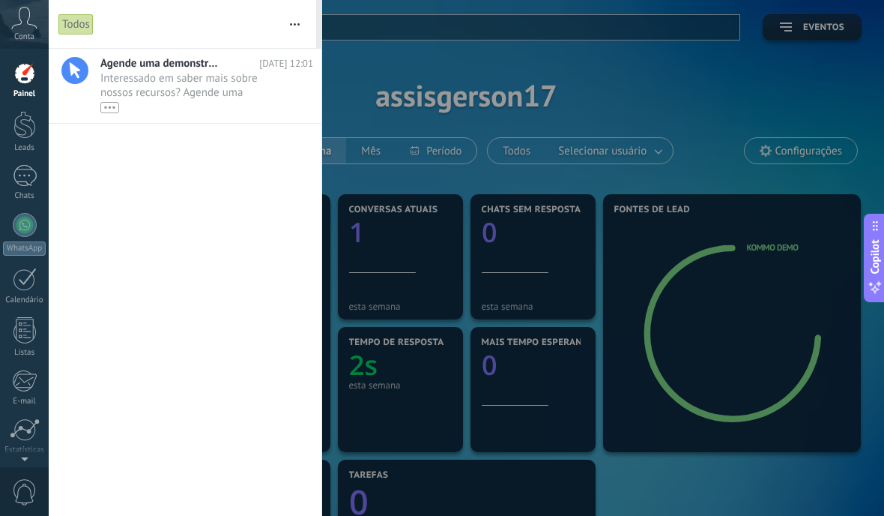
click at [495, 72] on div at bounding box center [442, 258] width 884 height 516
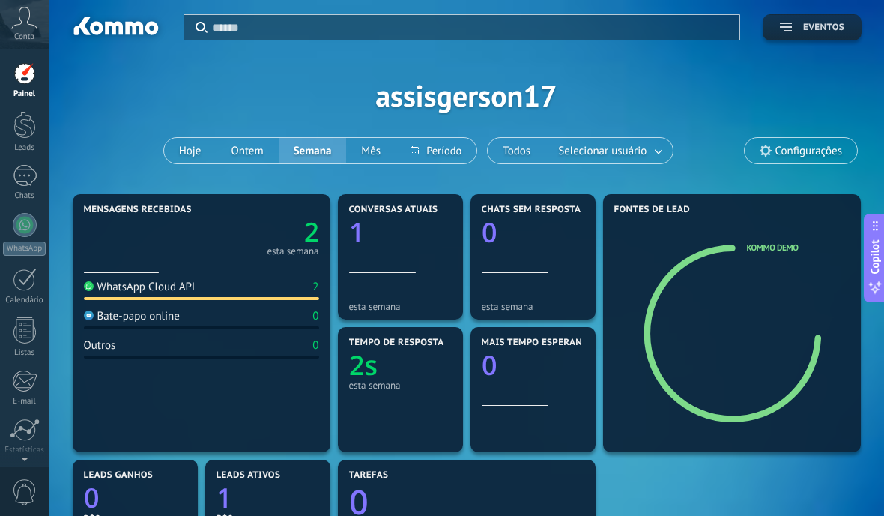
click at [799, 25] on span "Eventos" at bounding box center [812, 27] width 64 height 10
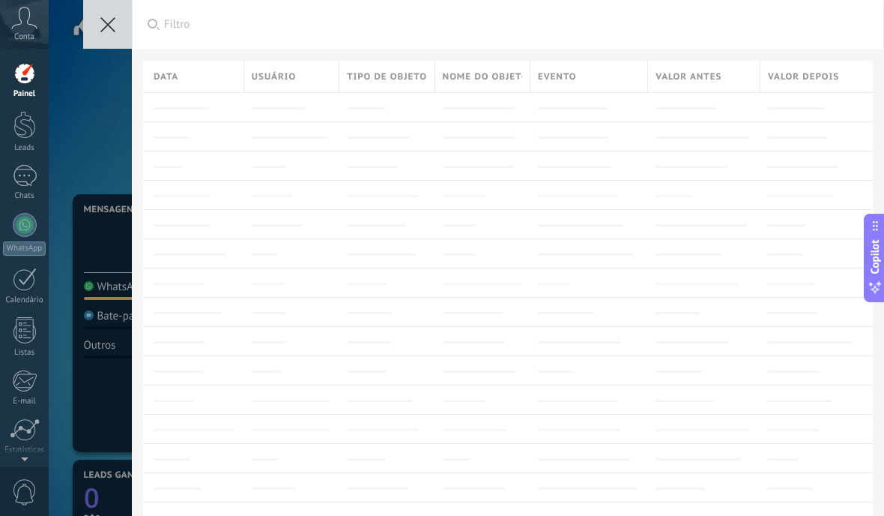
click at [97, 136] on div "Aplicar Filtro Data Usuário Tipo de objeto Nome do objeto Evento Valor antes Va…" at bounding box center [466, 258] width 835 height 516
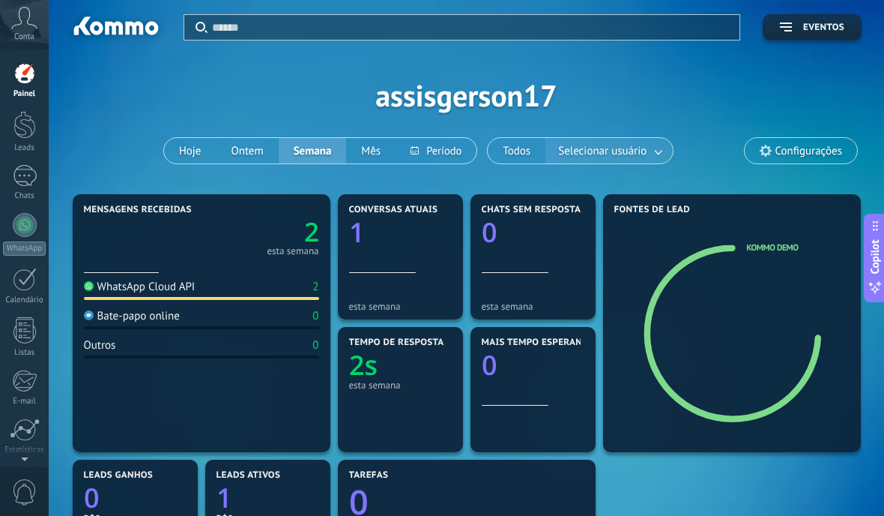
click at [656, 153] on link at bounding box center [659, 151] width 27 height 25
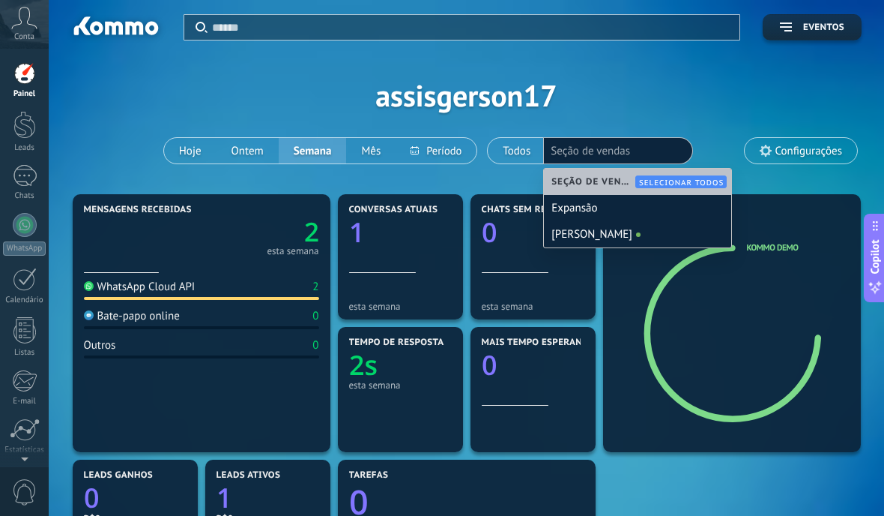
click at [605, 244] on div "[PERSON_NAME]" at bounding box center [637, 234] width 187 height 26
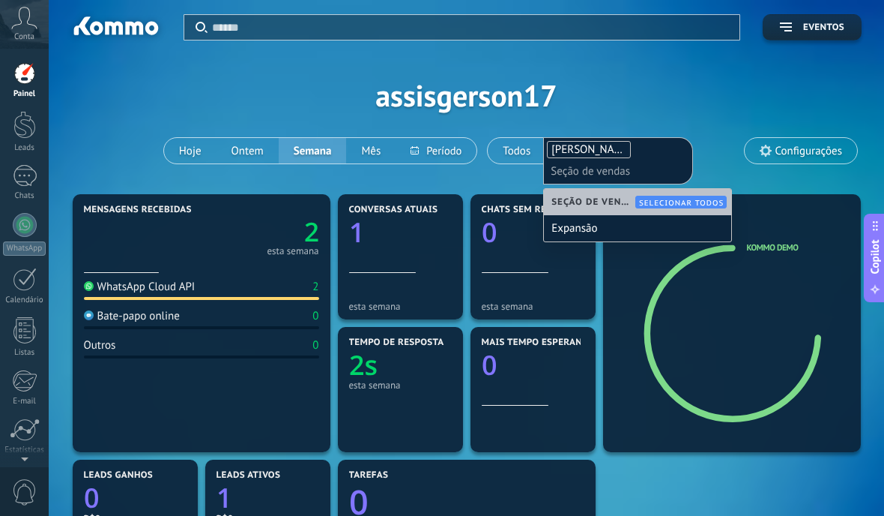
click at [725, 84] on div "Aplicar Eventos assisgerson17 Hoje Ontem Semana Mês Todos Selecionar usuário Ge…" at bounding box center [466, 95] width 790 height 190
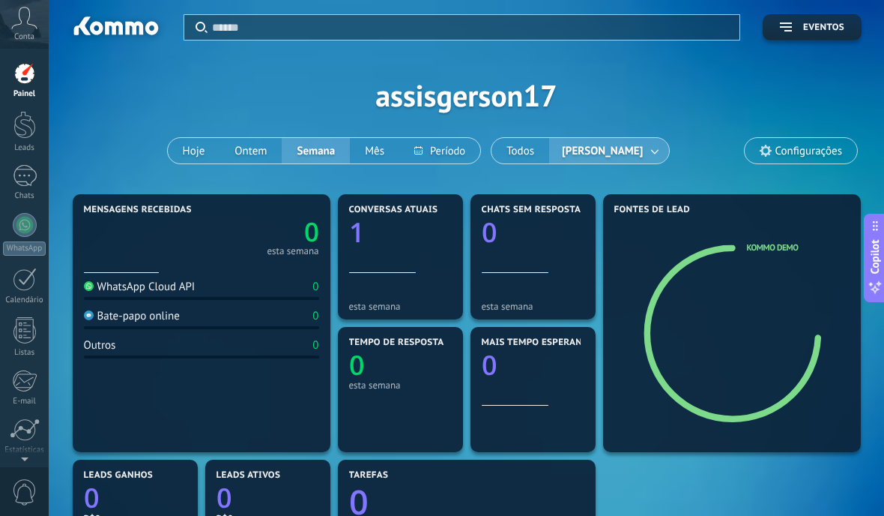
click at [632, 157] on span "[PERSON_NAME]" at bounding box center [602, 151] width 87 height 20
click at [578, 154] on span "[PERSON_NAME]" at bounding box center [602, 151] width 87 height 20
click at [529, 152] on button "Todos" at bounding box center [521, 150] width 58 height 25
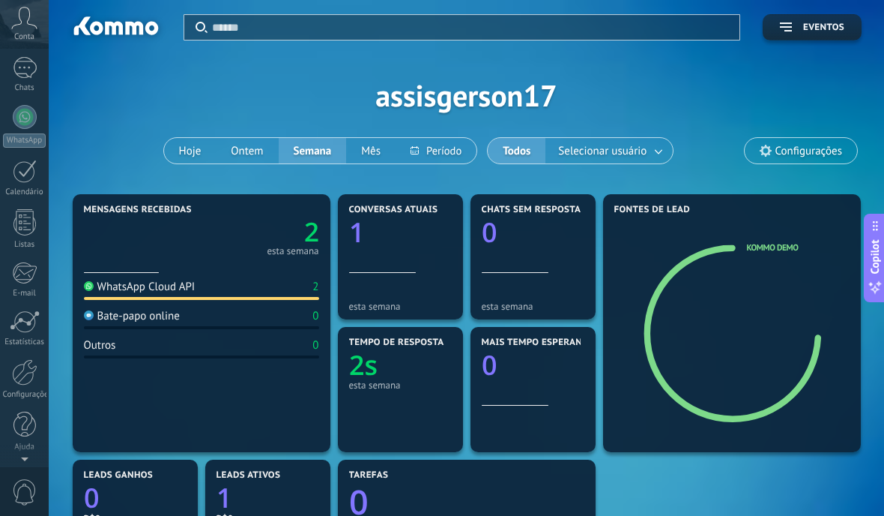
scroll to position [108, 0]
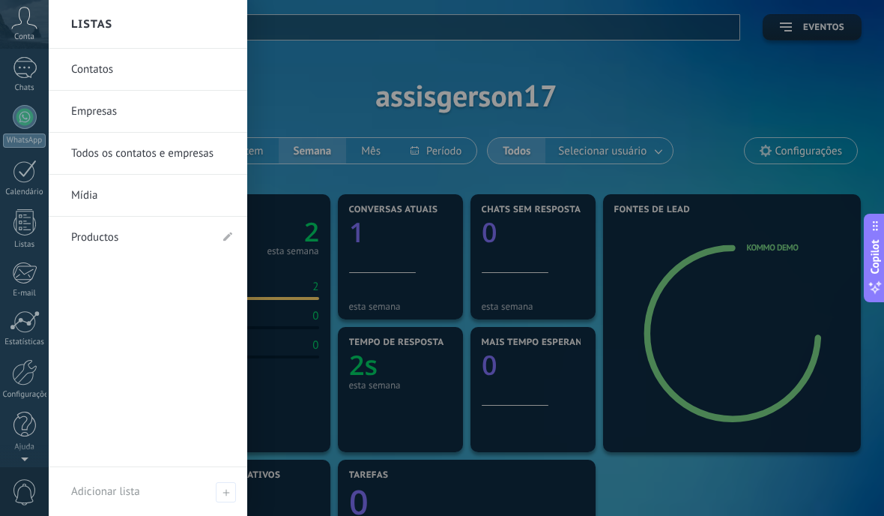
click at [207, 53] on link "Contatos" at bounding box center [151, 70] width 161 height 42
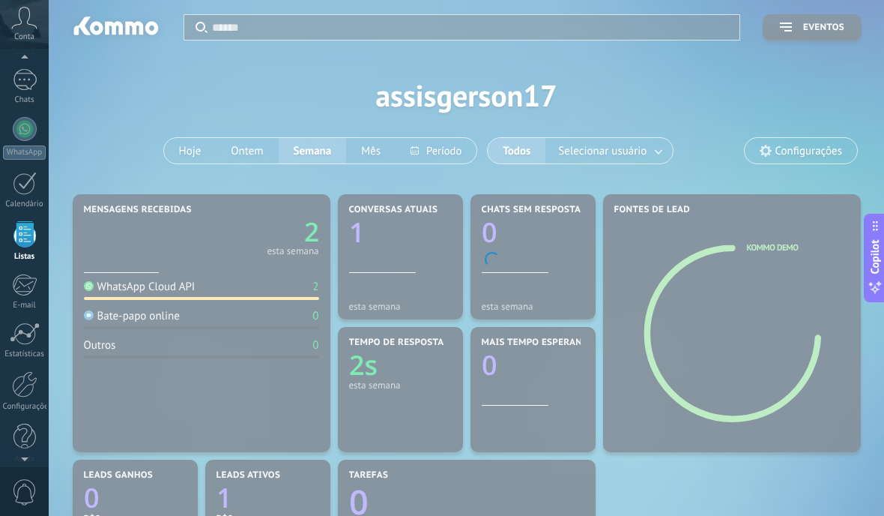
scroll to position [93, 0]
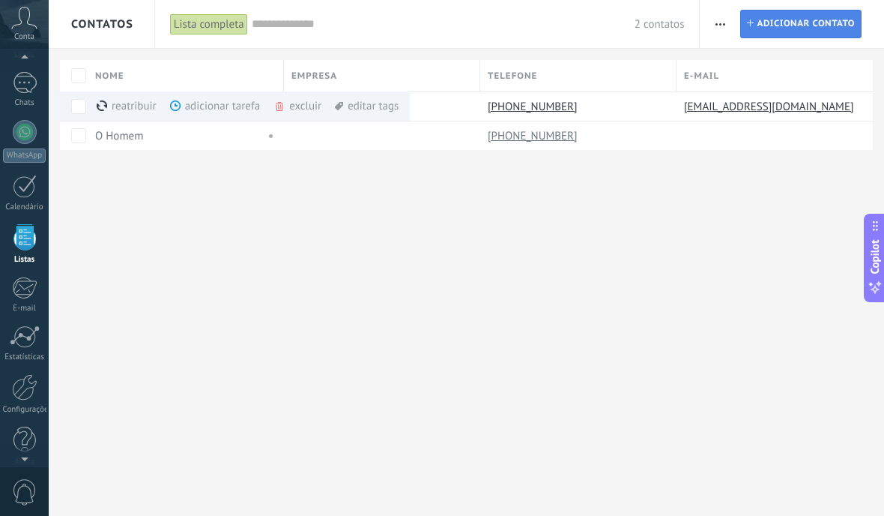
click at [790, 19] on span "Adicionar contato" at bounding box center [806, 23] width 98 height 27
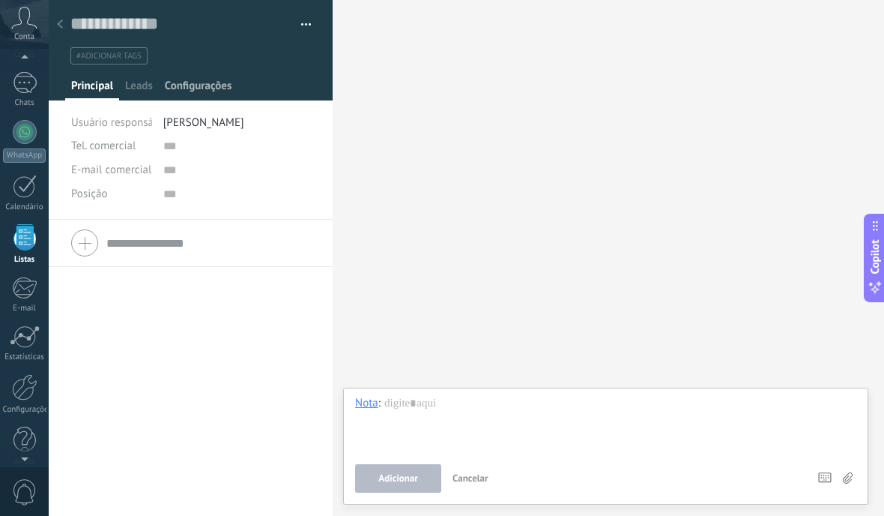
click at [202, 99] on span "Configurações" at bounding box center [198, 90] width 67 height 22
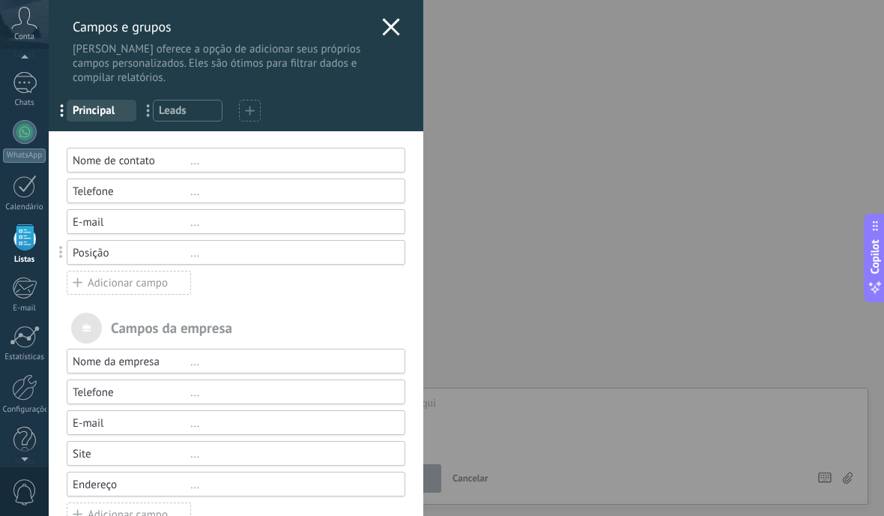
click at [386, 40] on div "[PERSON_NAME] e grupos Kommo oferece a opção de adicionar seus próprios campos …" at bounding box center [236, 42] width 375 height 85
click at [387, 28] on icon at bounding box center [391, 27] width 18 height 18
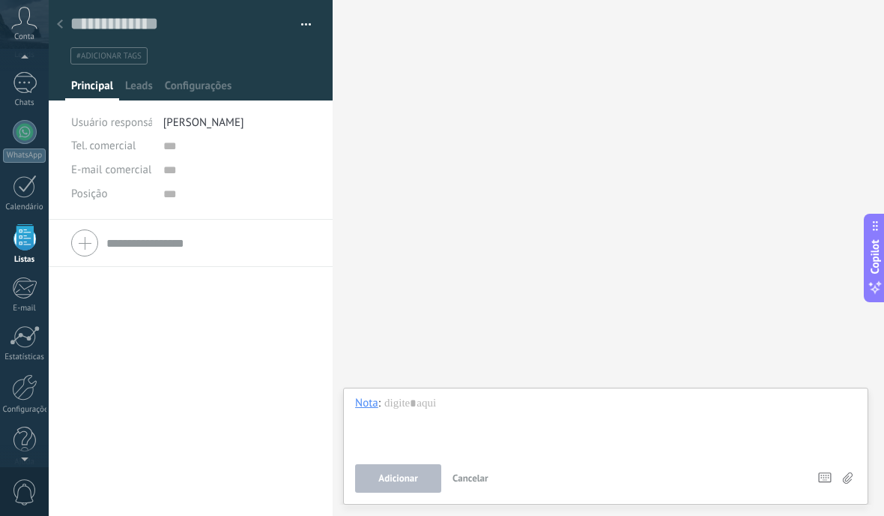
click at [61, 28] on use at bounding box center [60, 23] width 6 height 9
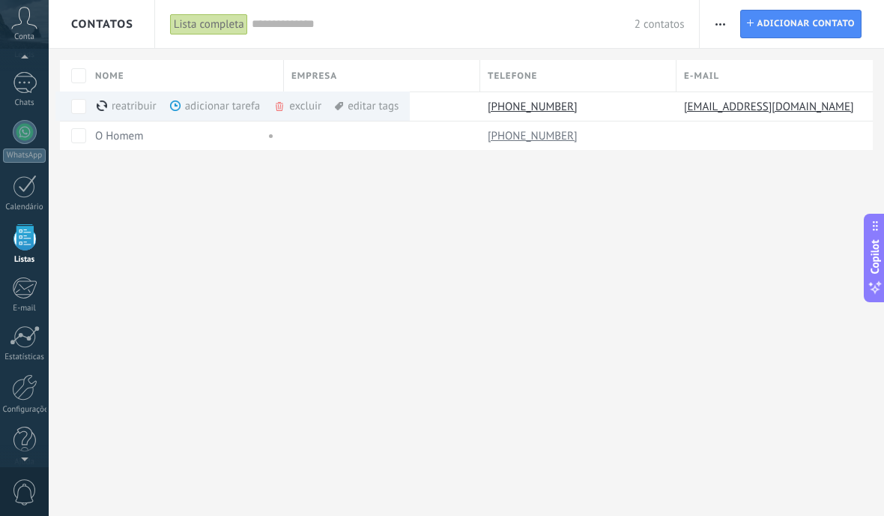
click at [728, 18] on button "button" at bounding box center [721, 24] width 22 height 28
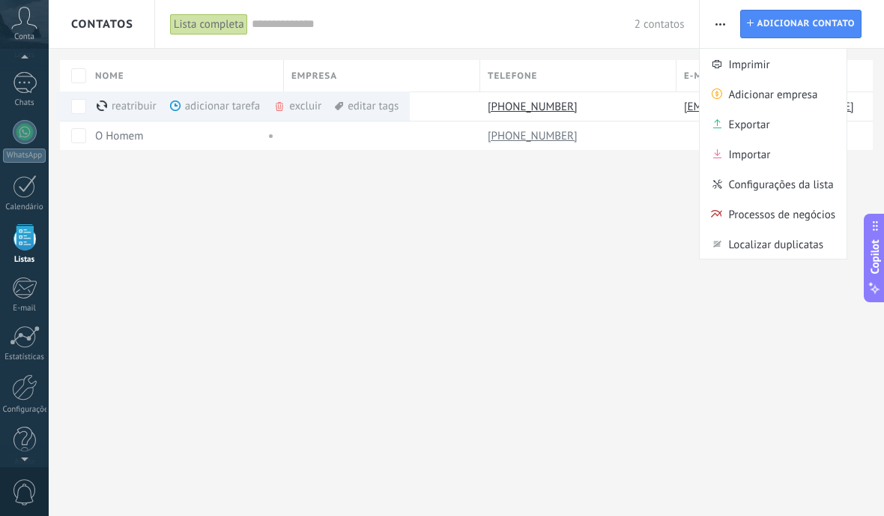
click at [539, 347] on div "Contatos Lista completa Aplicar 2 contatos Lista completa Contatos sem tarefas …" at bounding box center [466, 258] width 835 height 516
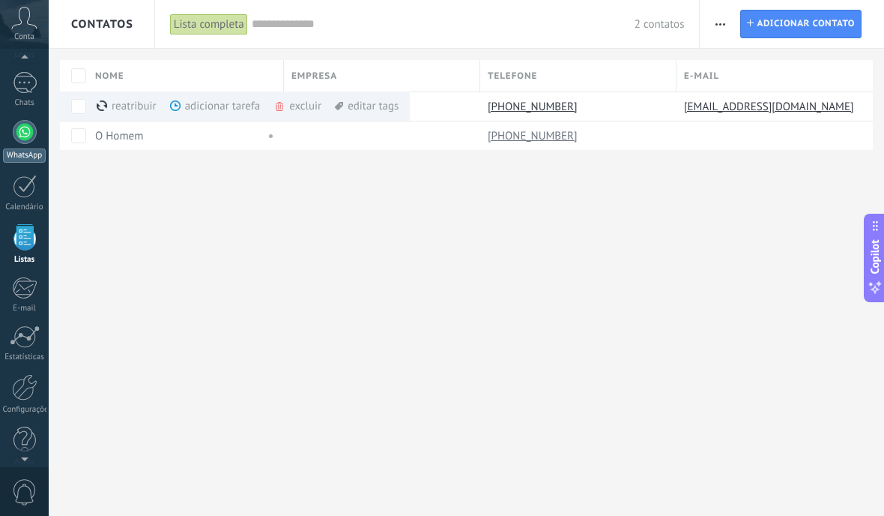
click at [26, 145] on link "WhatsApp" at bounding box center [24, 141] width 49 height 43
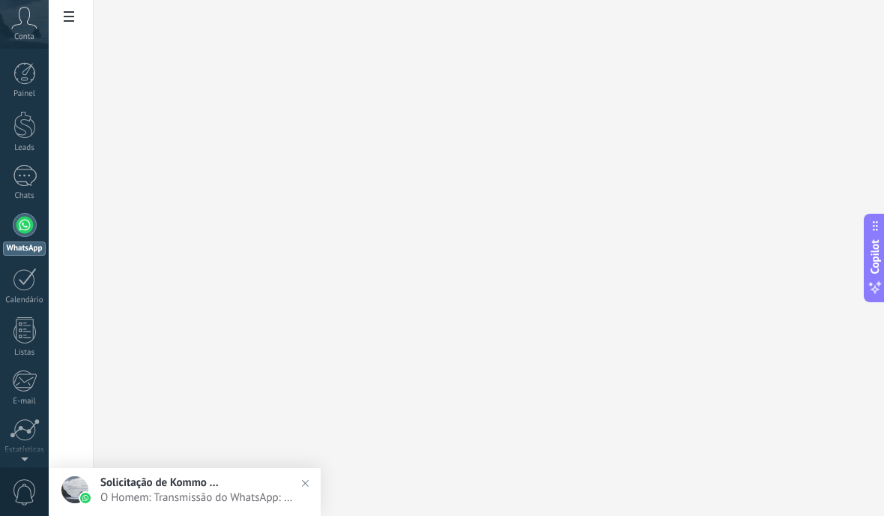
click at [211, 498] on span "O Homem: Transmissão do WhatsApp: 📢 Transmita para milhares de pessoas em minut…" at bounding box center [199, 497] width 199 height 14
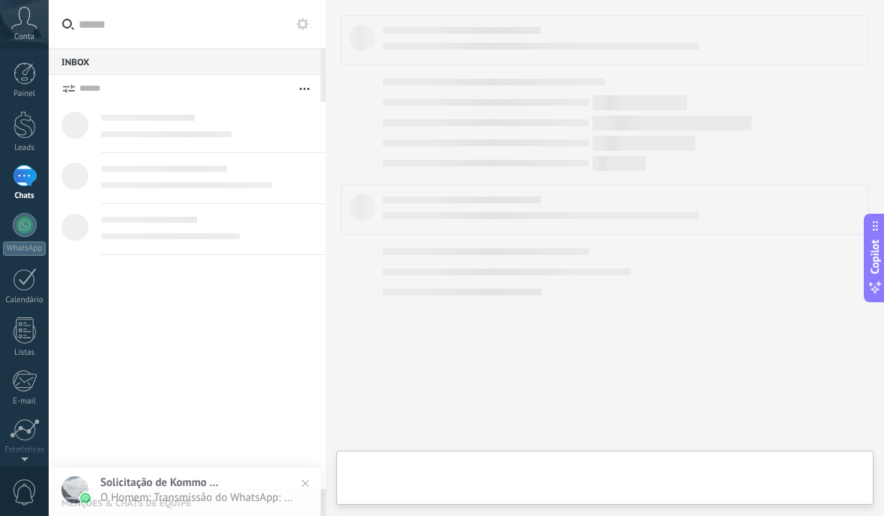
type textarea "**********"
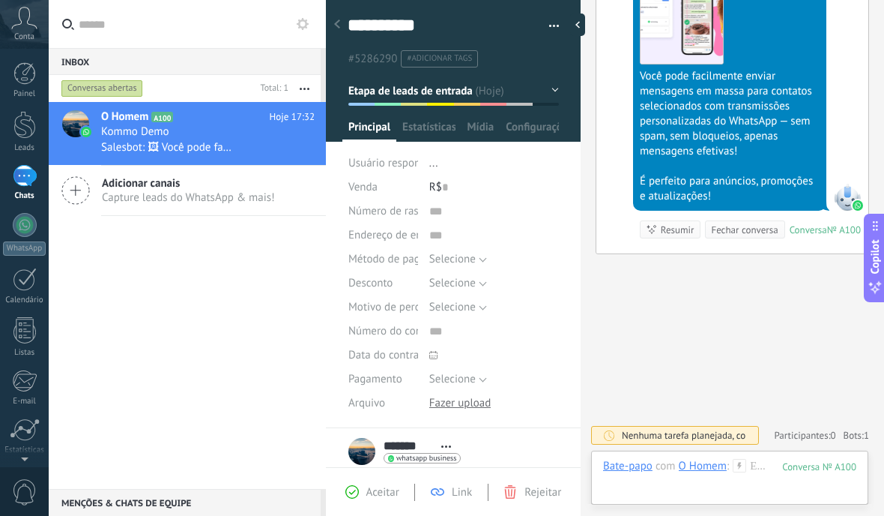
scroll to position [1249, 0]
click at [755, 488] on div at bounding box center [729, 481] width 253 height 45
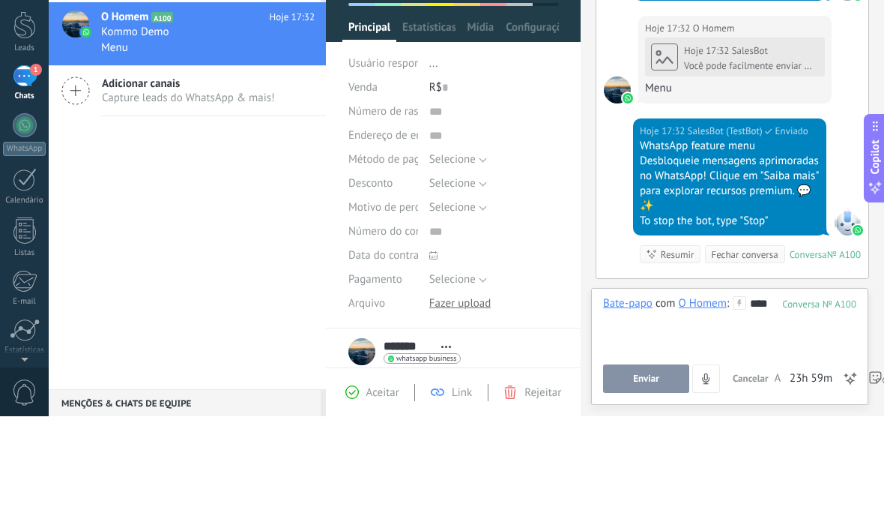
scroll to position [1484, 0]
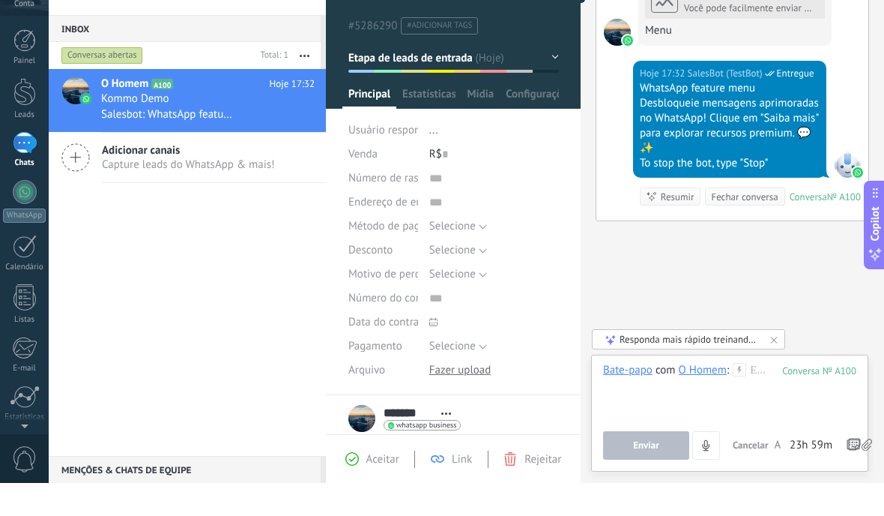
click at [27, 165] on div "1" at bounding box center [25, 176] width 24 height 22
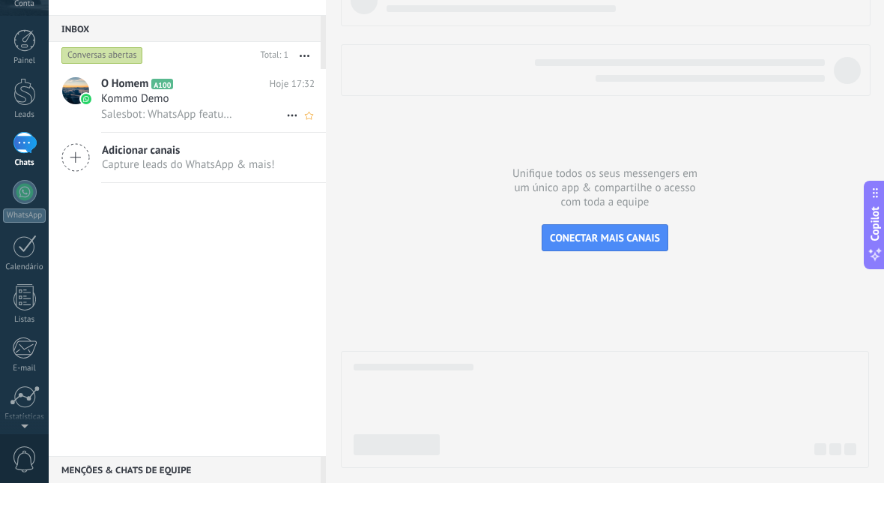
click at [222, 140] on span "Salesbot: WhatsApp feature menu Desbloqueie mensagens aprimoradas no WhatsApp! …" at bounding box center [166, 147] width 131 height 14
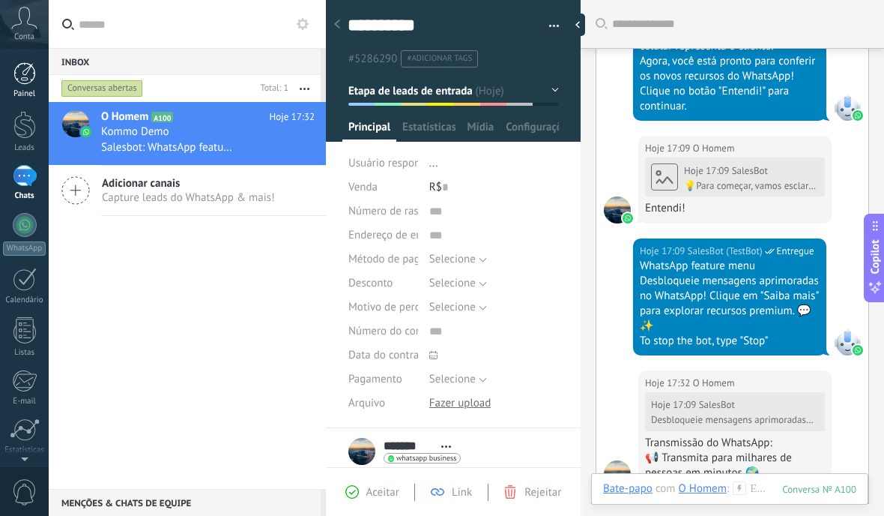
click at [28, 74] on div at bounding box center [24, 73] width 22 height 22
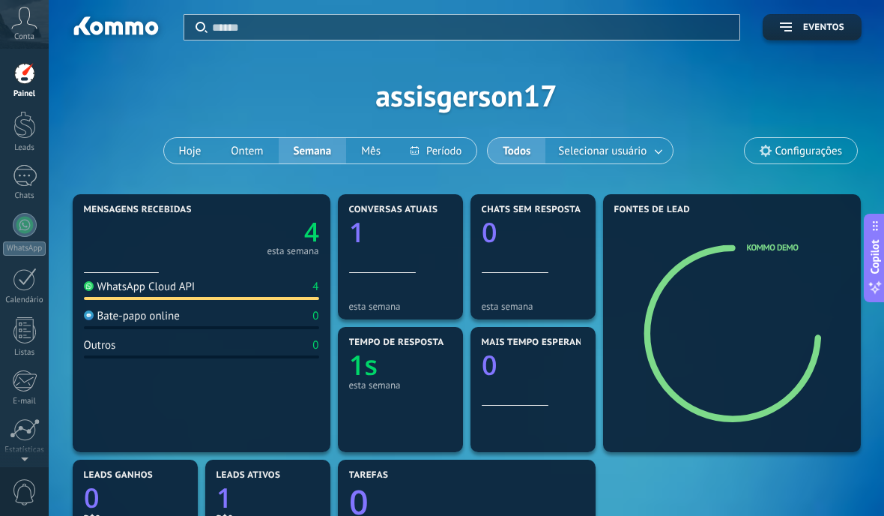
click at [43, 30] on div "Conta" at bounding box center [24, 24] width 49 height 49
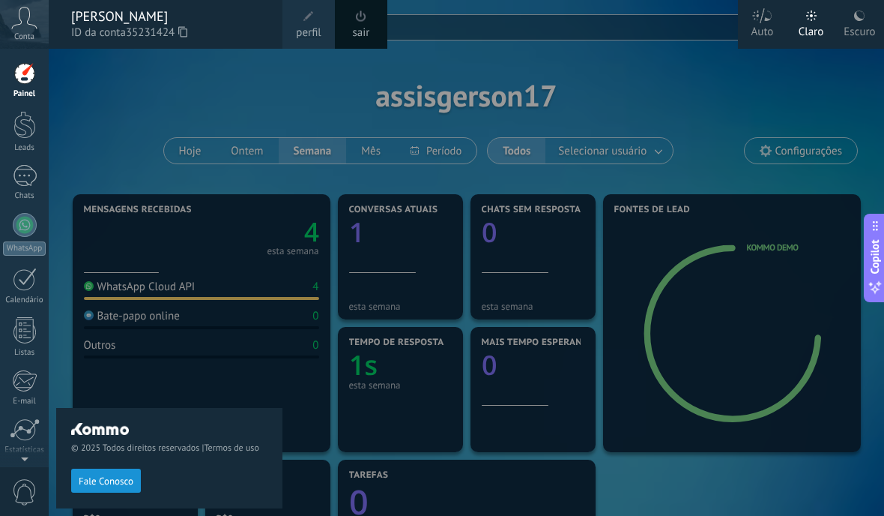
click at [8, 35] on div "Conta" at bounding box center [24, 24] width 49 height 49
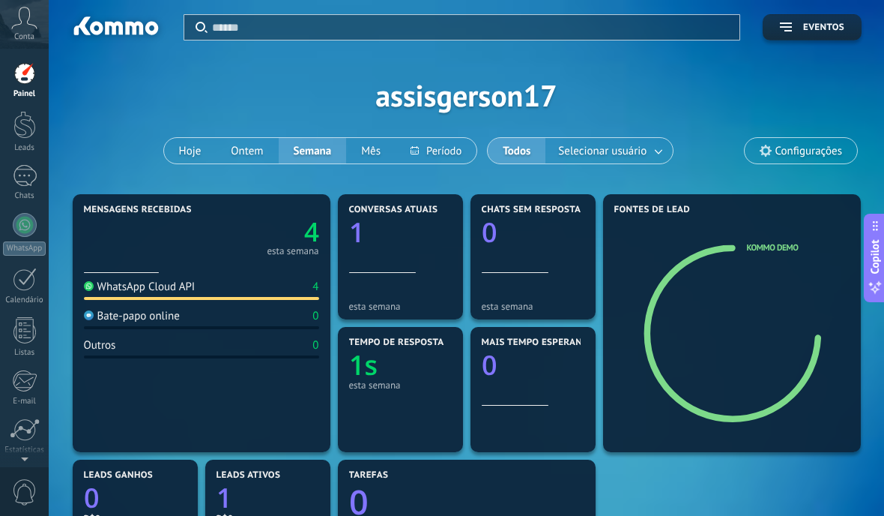
click at [10, 19] on div "Conta" at bounding box center [24, 24] width 49 height 49
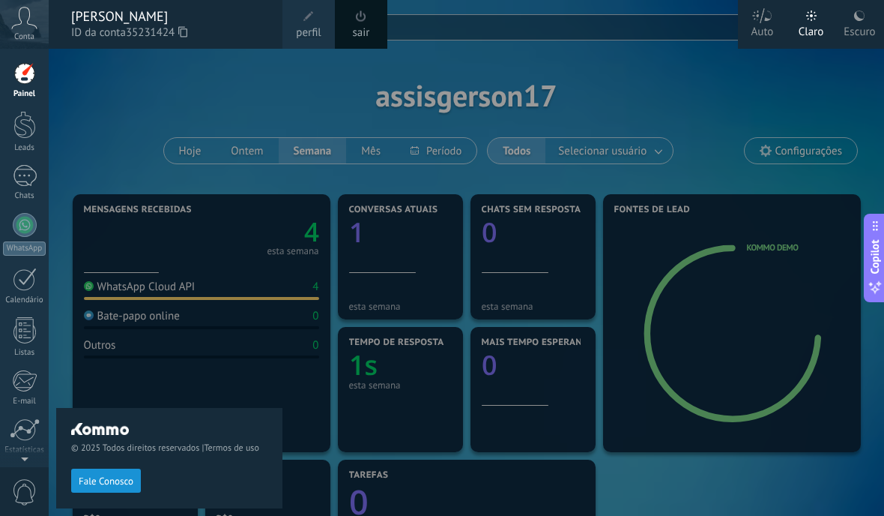
click at [22, 22] on icon at bounding box center [24, 18] width 26 height 22
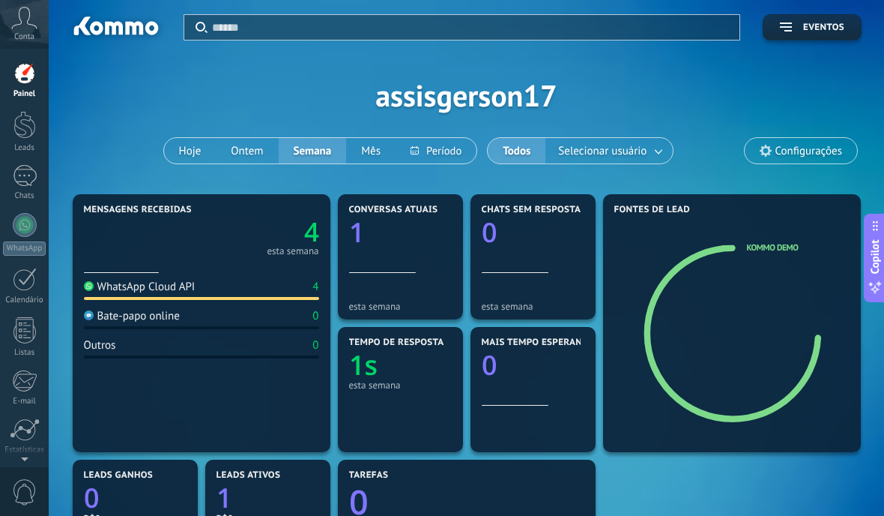
click at [28, 34] on span "Conta" at bounding box center [24, 37] width 20 height 10
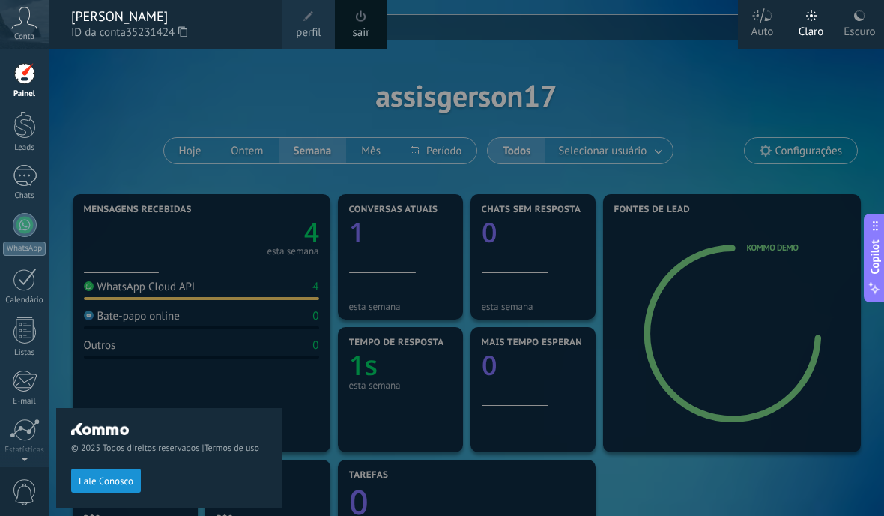
click at [860, 40] on div "Escuro" at bounding box center [859, 29] width 31 height 39
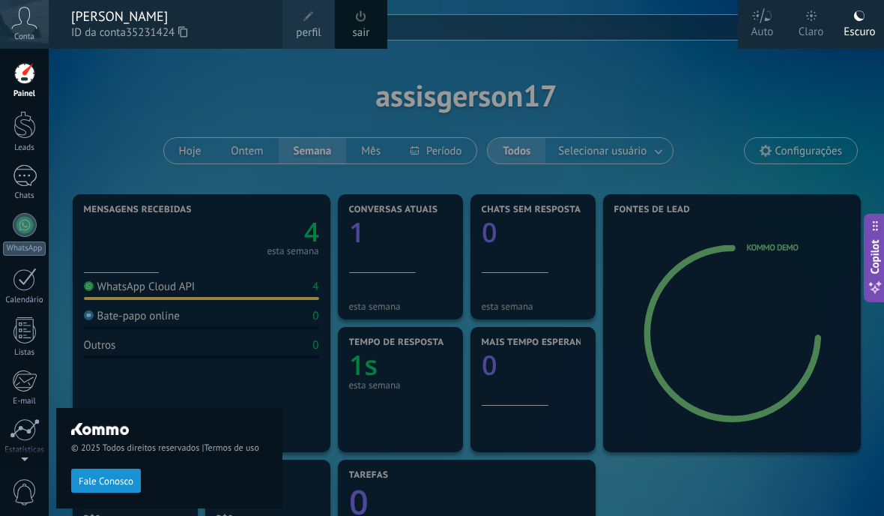
click at [709, 96] on div at bounding box center [491, 258] width 884 height 516
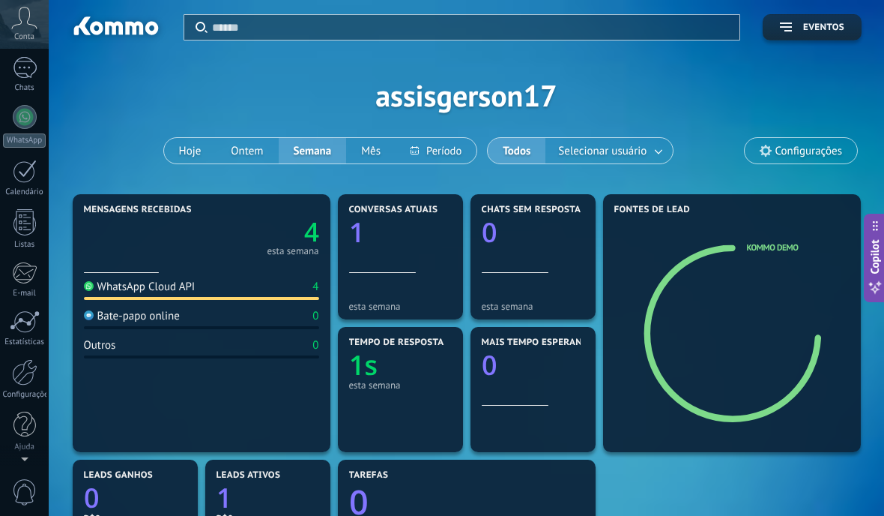
scroll to position [108, 0]
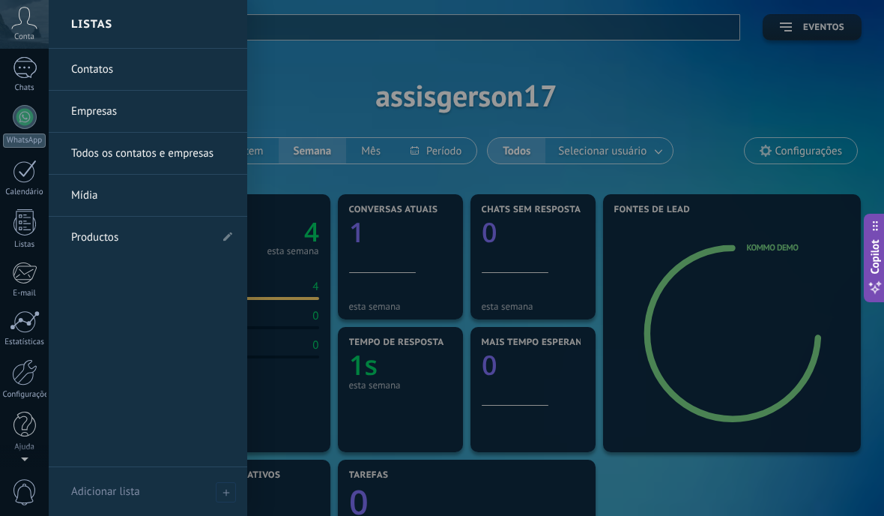
click at [188, 70] on link "Contatos" at bounding box center [151, 70] width 161 height 42
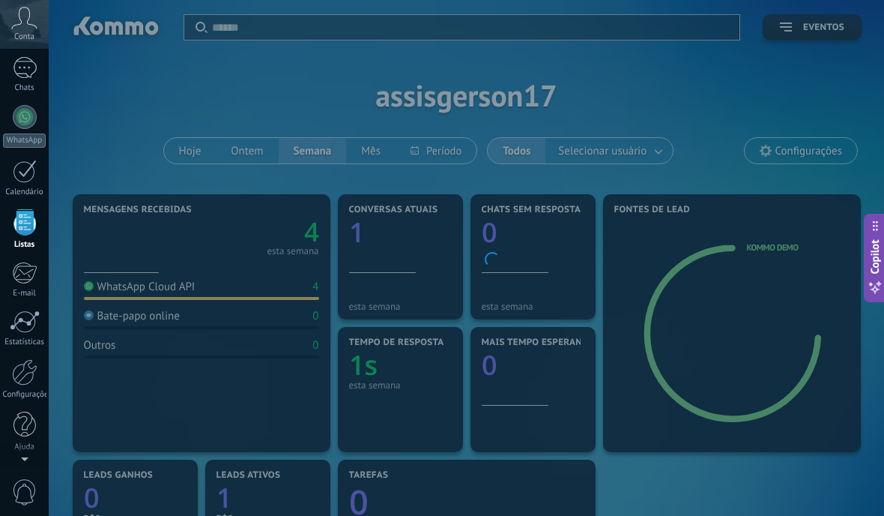
scroll to position [93, 0]
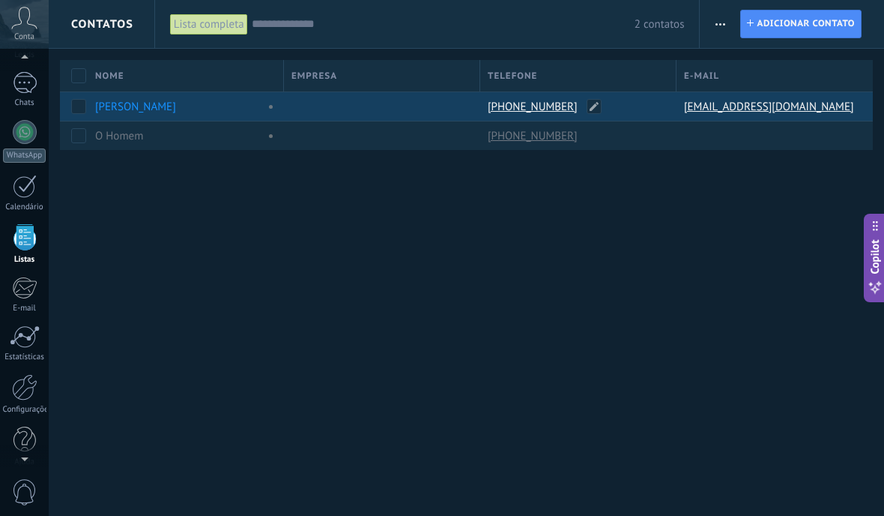
click at [546, 100] on link "[PHONE_NUMBER]" at bounding box center [534, 106] width 93 height 13
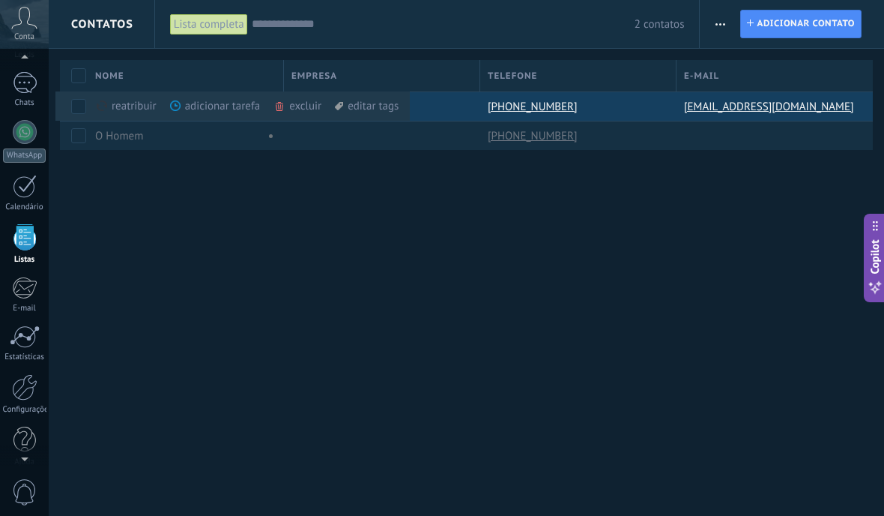
click at [207, 109] on div "adicionar tarefa mais" at bounding box center [242, 105] width 145 height 29
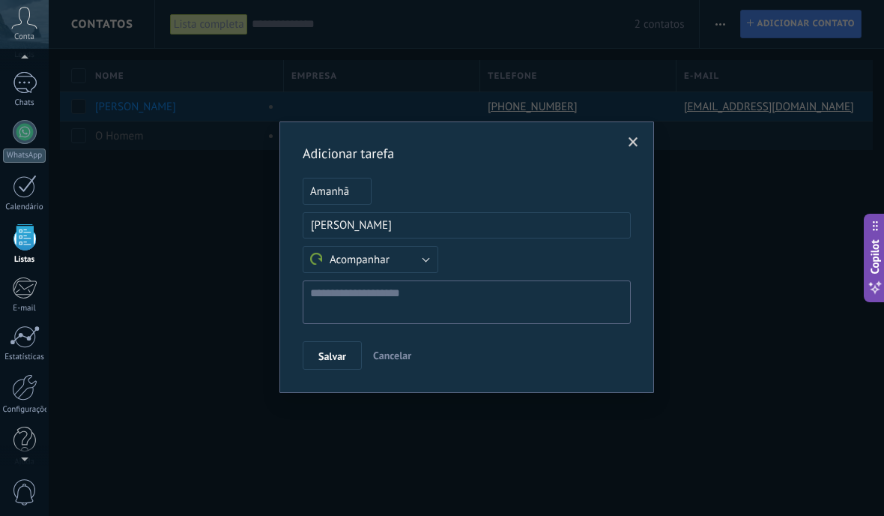
click at [405, 360] on span "Cancelar" at bounding box center [392, 354] width 38 height 13
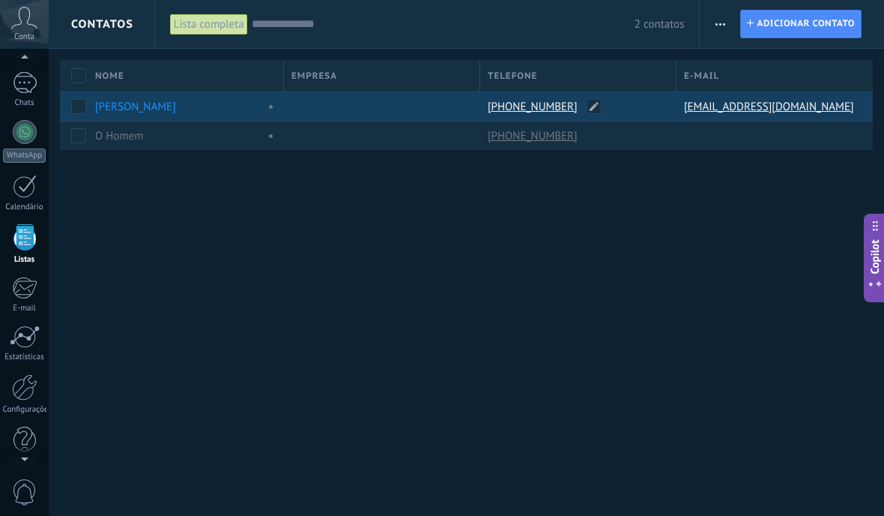
click at [540, 100] on link "[PHONE_NUMBER]" at bounding box center [534, 106] width 93 height 13
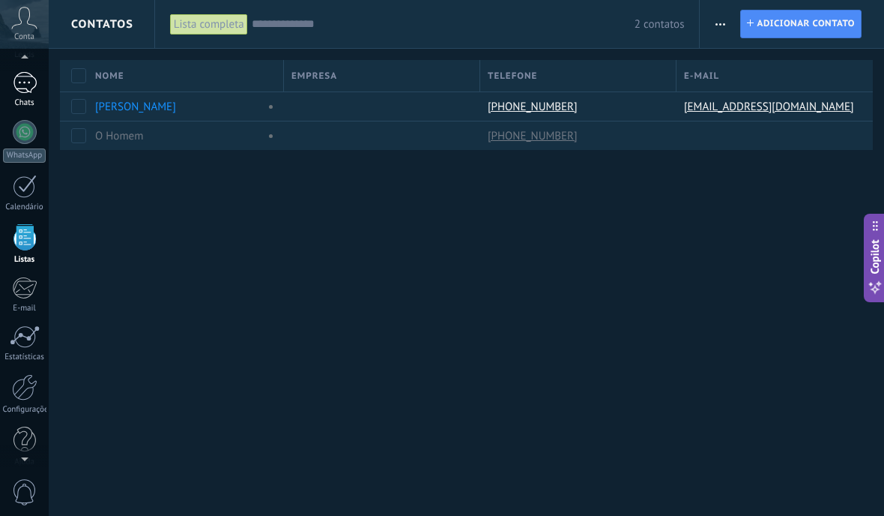
click at [19, 88] on div "1" at bounding box center [25, 83] width 24 height 22
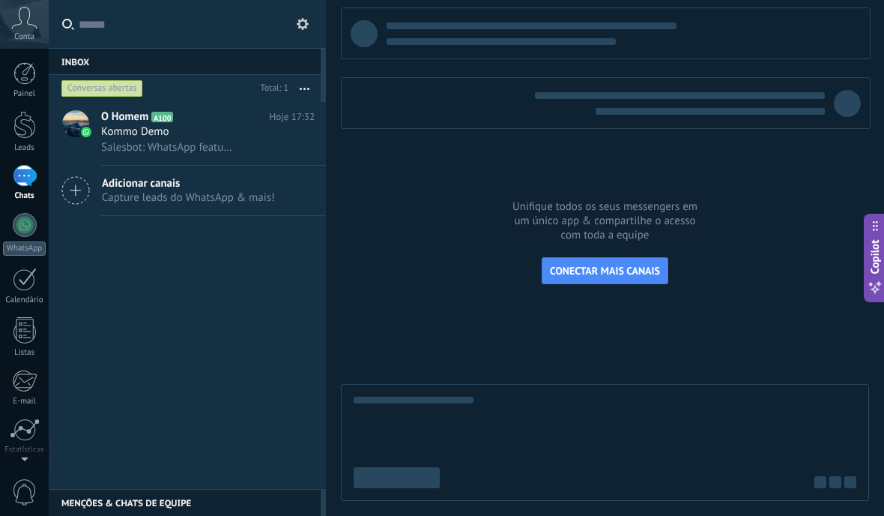
click at [309, 90] on button "button" at bounding box center [304, 88] width 32 height 27
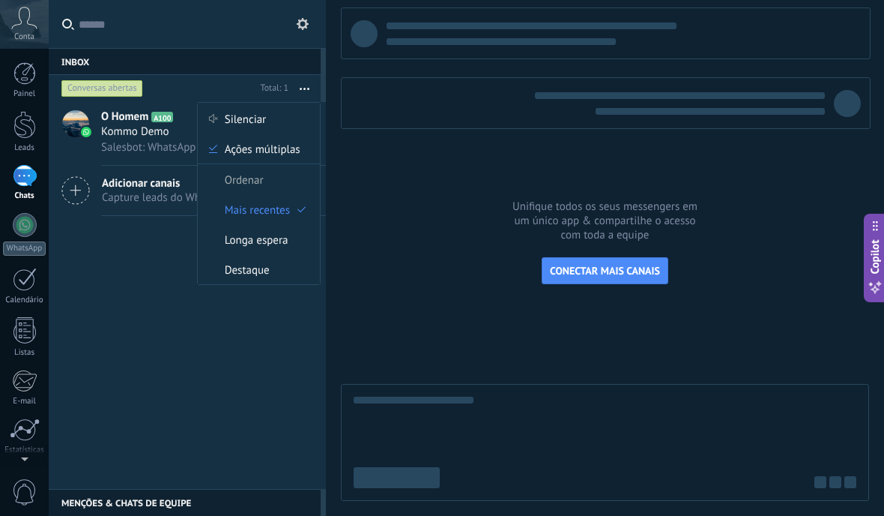
click at [408, 157] on div at bounding box center [605, 253] width 528 height 493
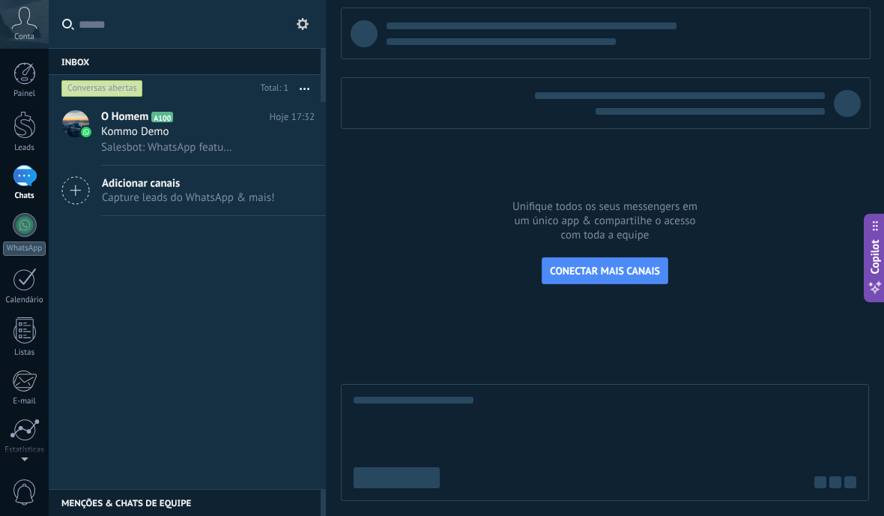
click at [217, 189] on span "Adicionar canais" at bounding box center [188, 183] width 173 height 14
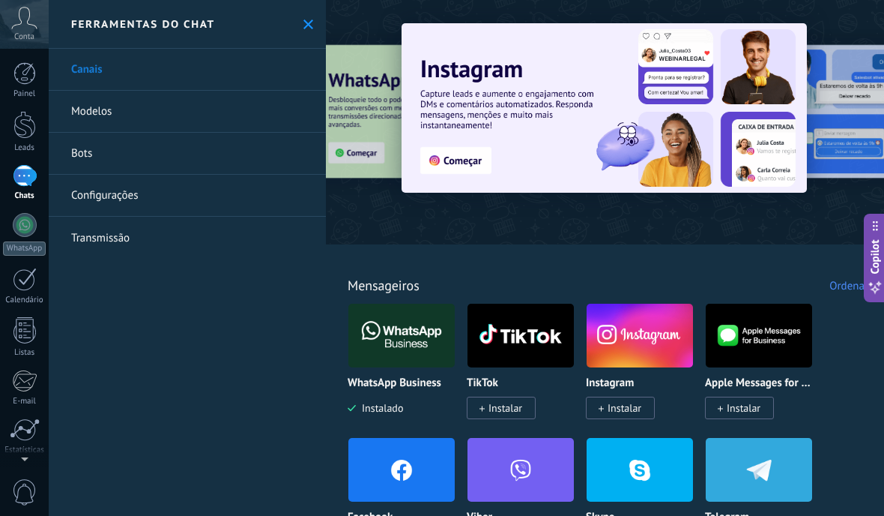
click at [323, 29] on div "Ferramentas do chat" at bounding box center [187, 24] width 277 height 49
click at [312, 21] on use at bounding box center [308, 24] width 10 height 10
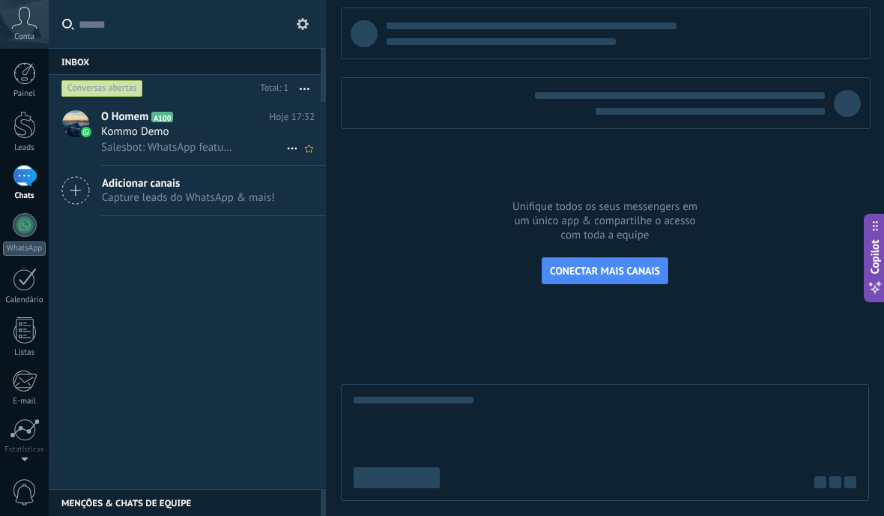
click at [178, 134] on div "Kommo Demo" at bounding box center [208, 131] width 214 height 15
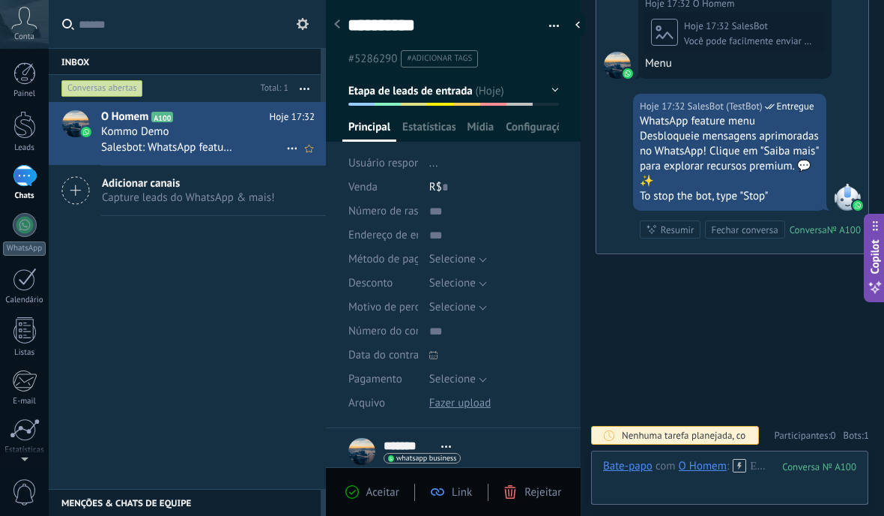
scroll to position [1484, 0]
click at [378, 483] on div "Aceitar Link Rejeitar" at bounding box center [453, 491] width 247 height 17
click at [377, 496] on span "Aceitar" at bounding box center [382, 492] width 33 height 14
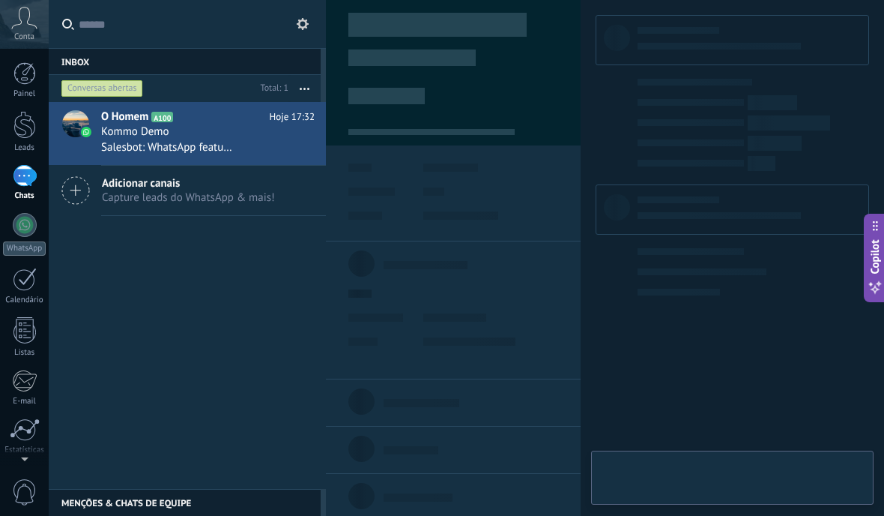
click at [361, 501] on div at bounding box center [361, 496] width 26 height 26
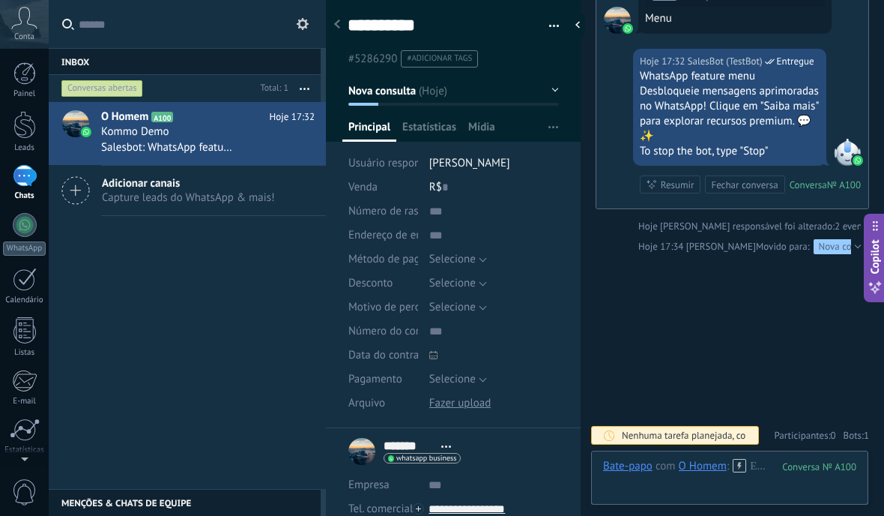
scroll to position [1529, 0]
click at [28, 288] on div at bounding box center [25, 278] width 24 height 23
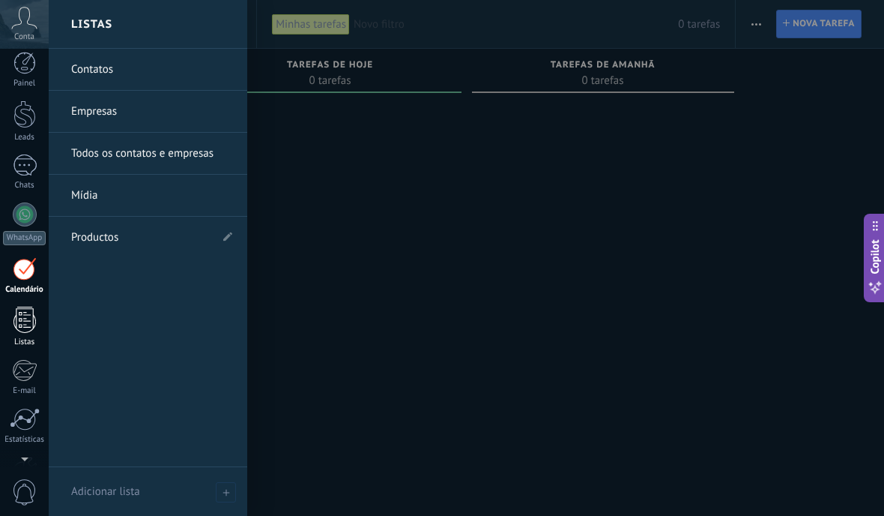
scroll to position [12, 0]
click at [34, 322] on div at bounding box center [24, 318] width 22 height 26
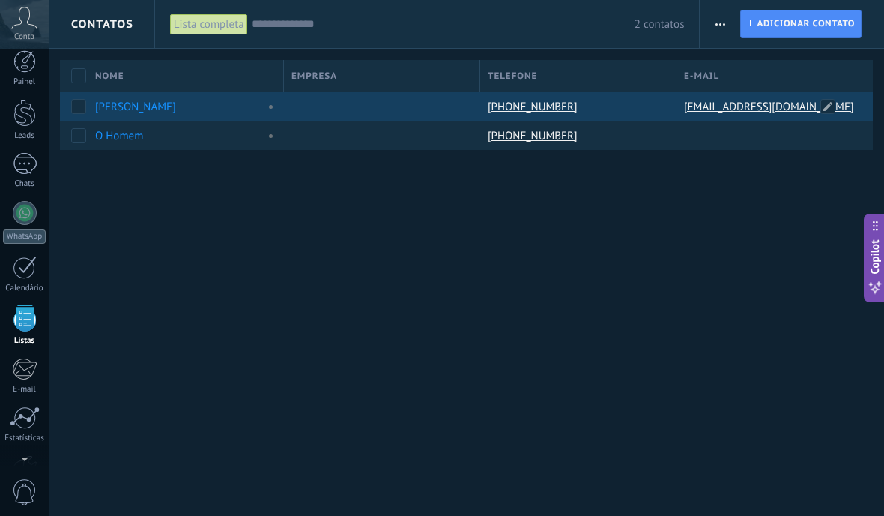
click at [767, 105] on link "[EMAIL_ADDRESS][DOMAIN_NAME]" at bounding box center [770, 106] width 173 height 13
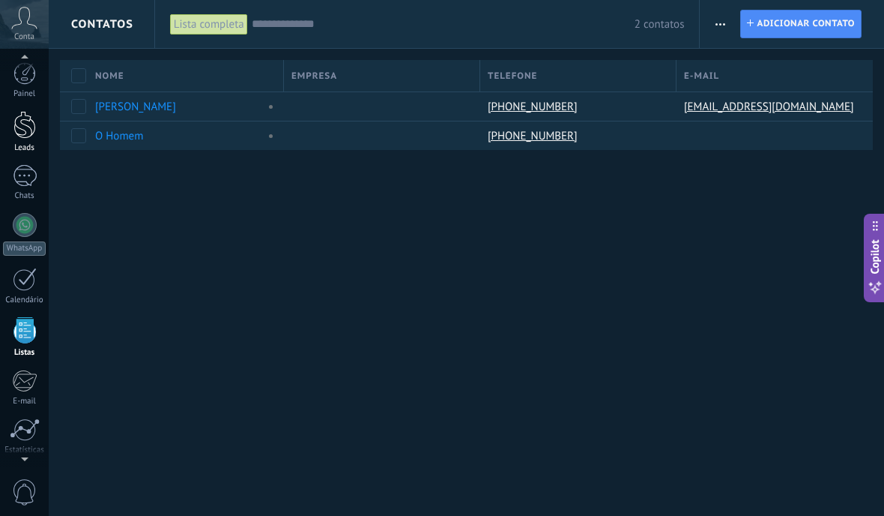
click at [40, 129] on link "Leads" at bounding box center [24, 132] width 49 height 42
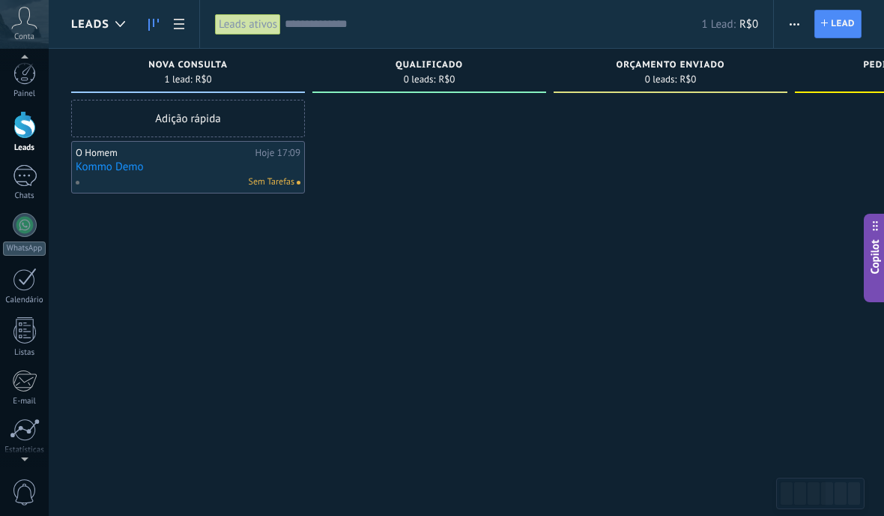
click at [373, 157] on div at bounding box center [429, 260] width 234 height 320
click at [199, 154] on div "O Homem" at bounding box center [164, 153] width 176 height 12
click at [170, 167] on link "Kommo Demo" at bounding box center [188, 166] width 225 height 13
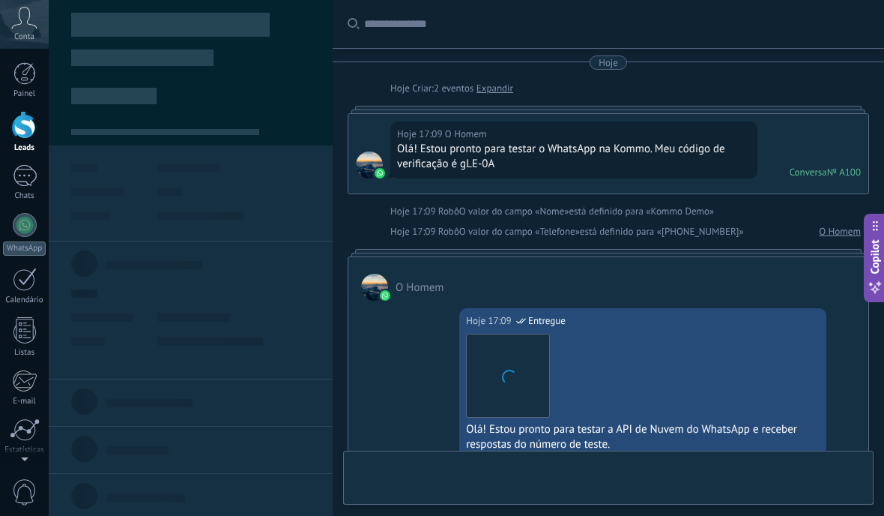
type textarea "**********"
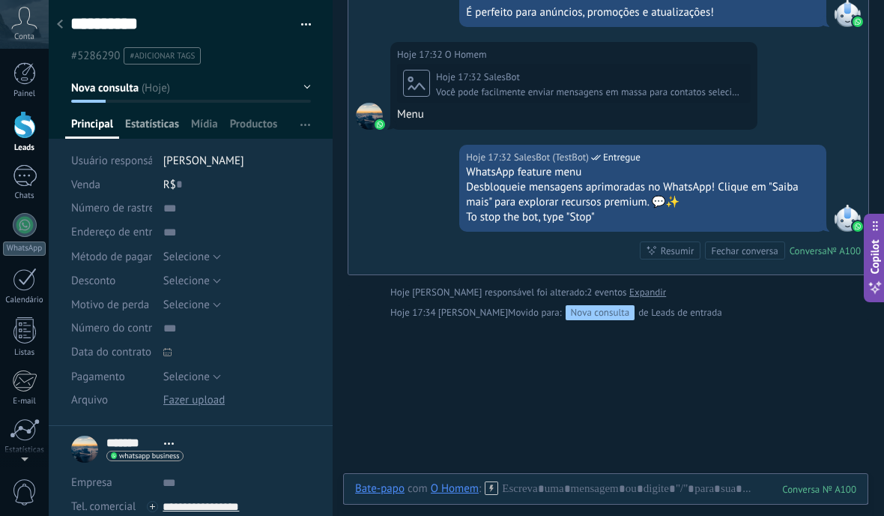
click at [149, 119] on span "Estatísticas" at bounding box center [152, 128] width 54 height 22
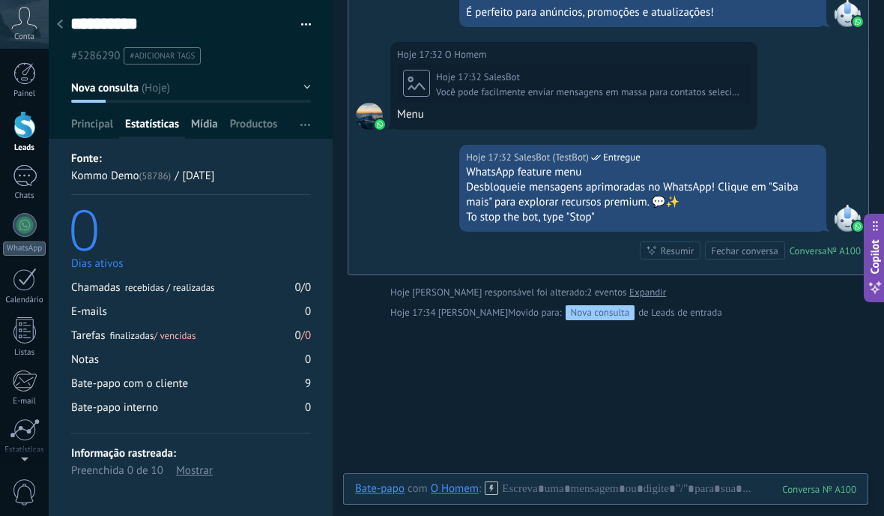
click at [218, 130] on div "Mídia" at bounding box center [204, 128] width 39 height 22
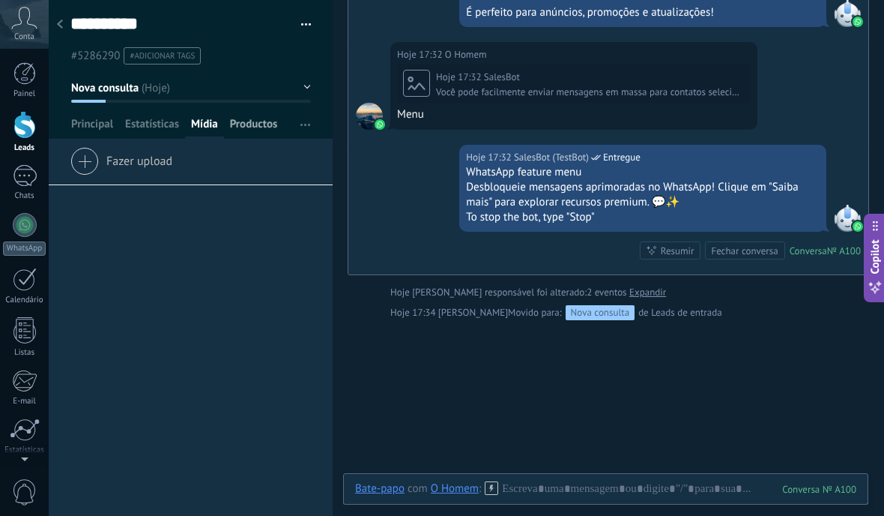
click at [275, 125] on span "Productos" at bounding box center [254, 128] width 48 height 22
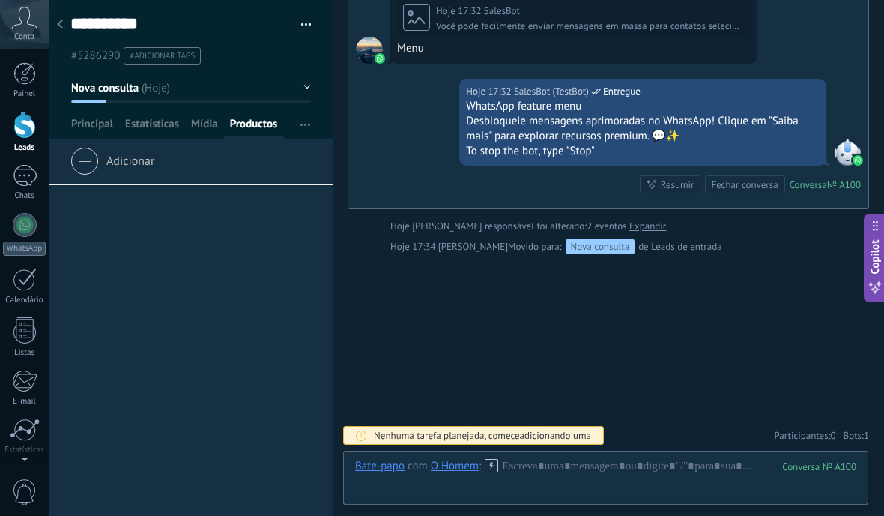
scroll to position [1260, 0]
